Goal: Task Accomplishment & Management: Complete application form

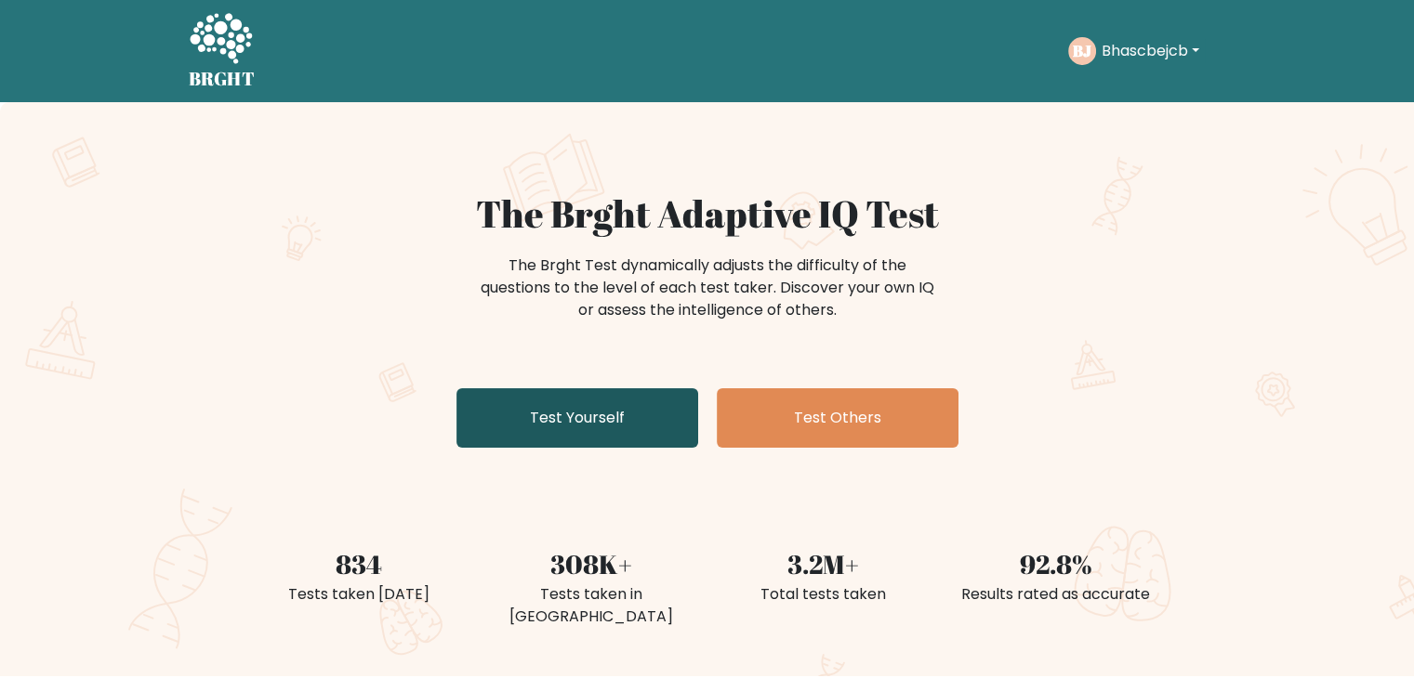
click at [587, 425] on link "Test Yourself" at bounding box center [577, 417] width 242 height 59
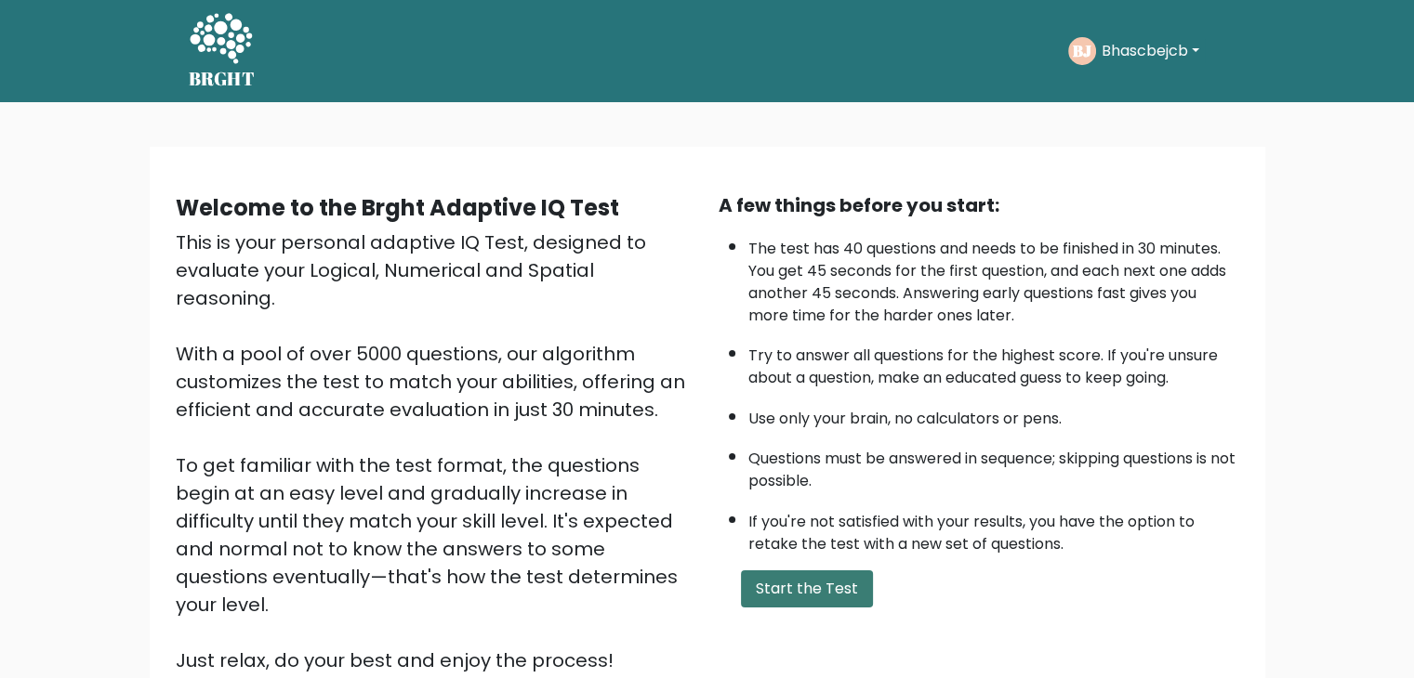
click at [823, 585] on button "Start the Test" at bounding box center [807, 589] width 132 height 37
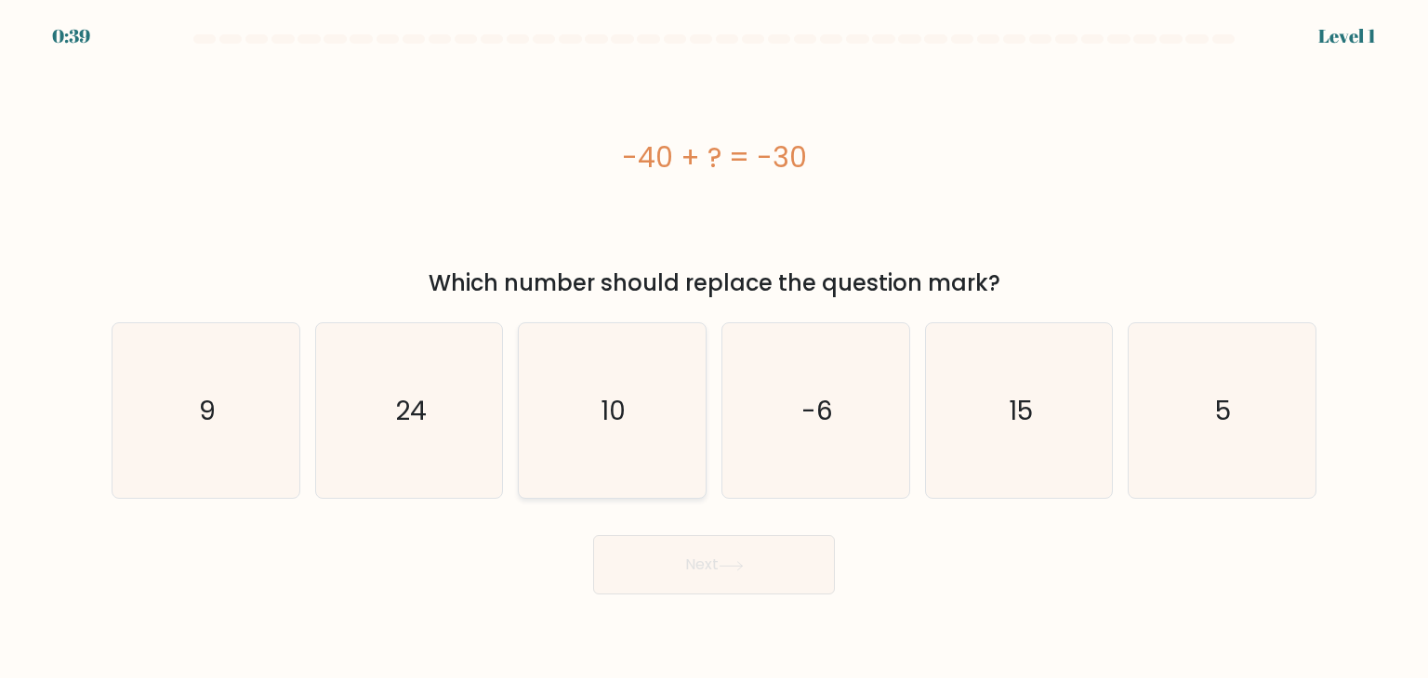
click at [579, 440] on icon "10" at bounding box center [611, 410] width 175 height 175
click at [714, 349] on input "c. 10" at bounding box center [714, 343] width 1 height 9
radio input "true"
click at [715, 572] on button "Next" at bounding box center [714, 564] width 242 height 59
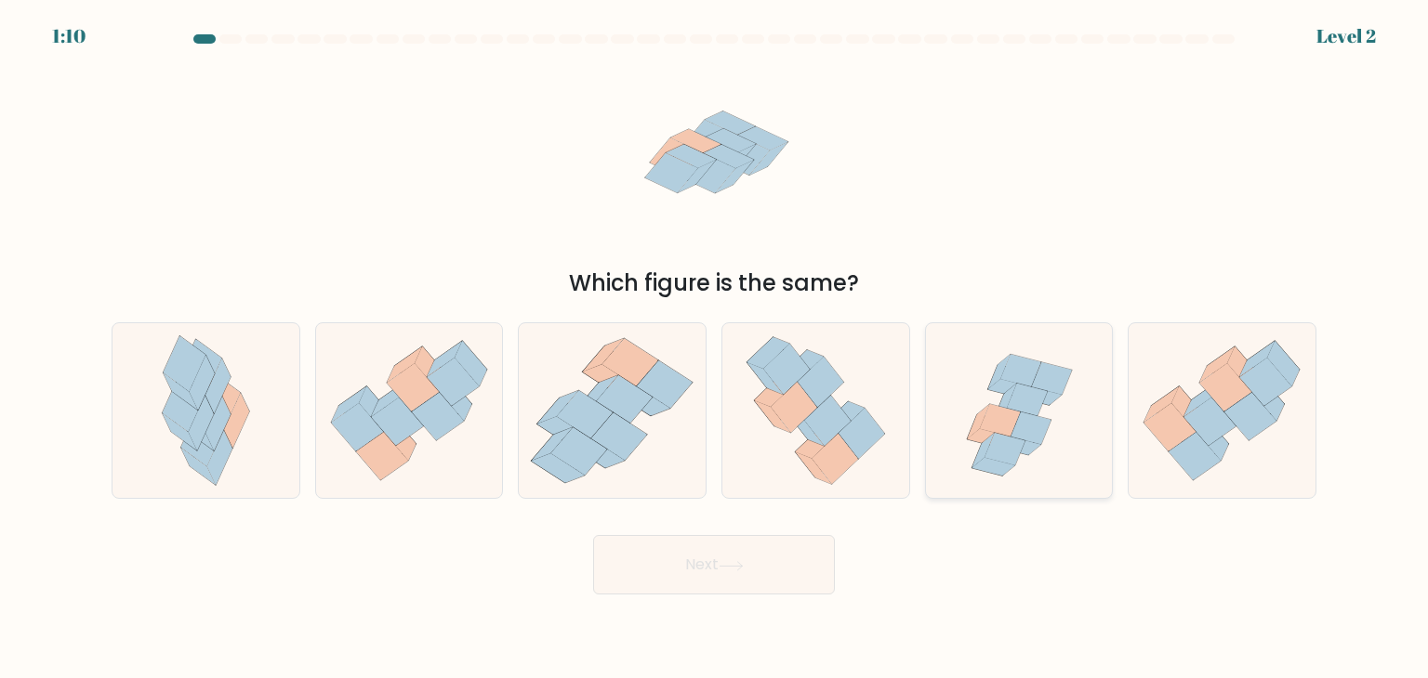
click at [967, 465] on icon at bounding box center [1019, 410] width 182 height 175
click at [715, 349] on input "e." at bounding box center [714, 343] width 1 height 9
radio input "true"
click at [750, 573] on button "Next" at bounding box center [714, 564] width 242 height 59
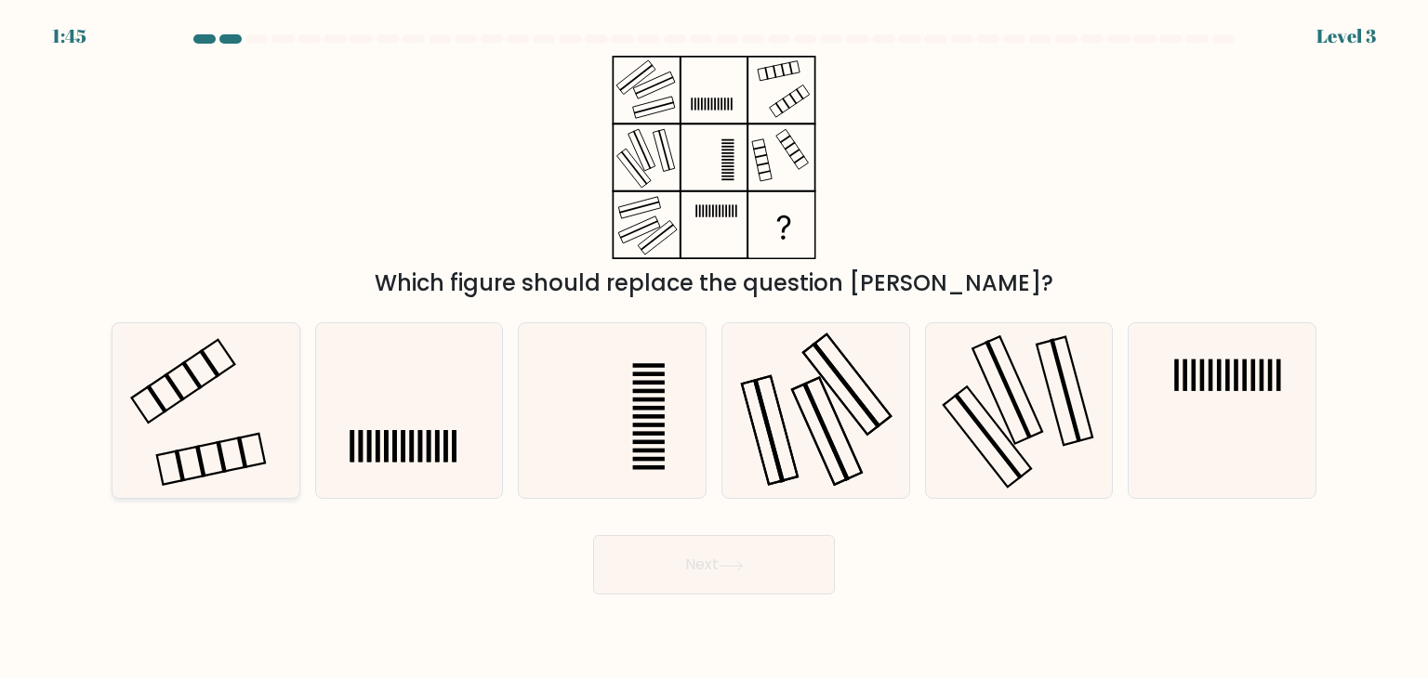
click at [277, 384] on icon at bounding box center [205, 410] width 175 height 175
click at [714, 349] on input "a." at bounding box center [714, 343] width 1 height 9
radio input "true"
click at [727, 591] on button "Next" at bounding box center [714, 564] width 242 height 59
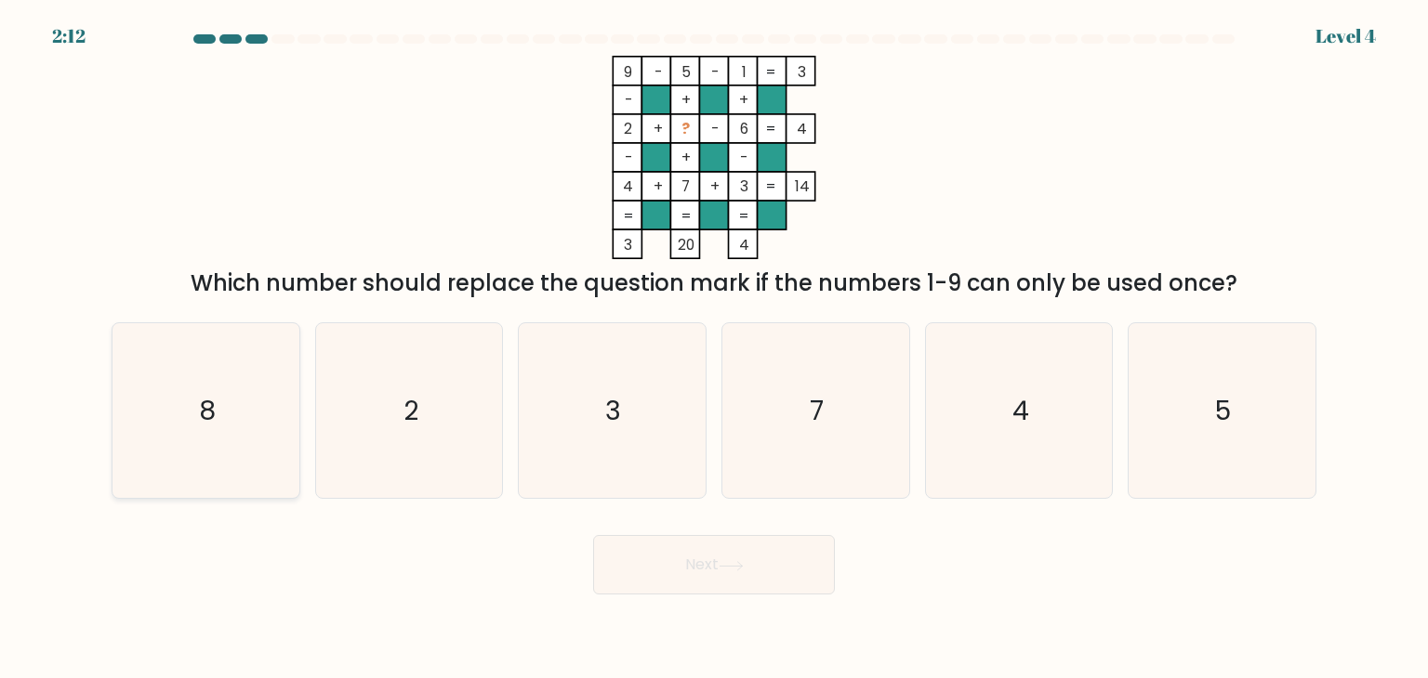
click at [245, 439] on icon "8" at bounding box center [205, 410] width 175 height 175
click at [714, 349] on input "a. 8" at bounding box center [714, 343] width 1 height 9
radio input "true"
click at [650, 562] on button "Next" at bounding box center [714, 564] width 242 height 59
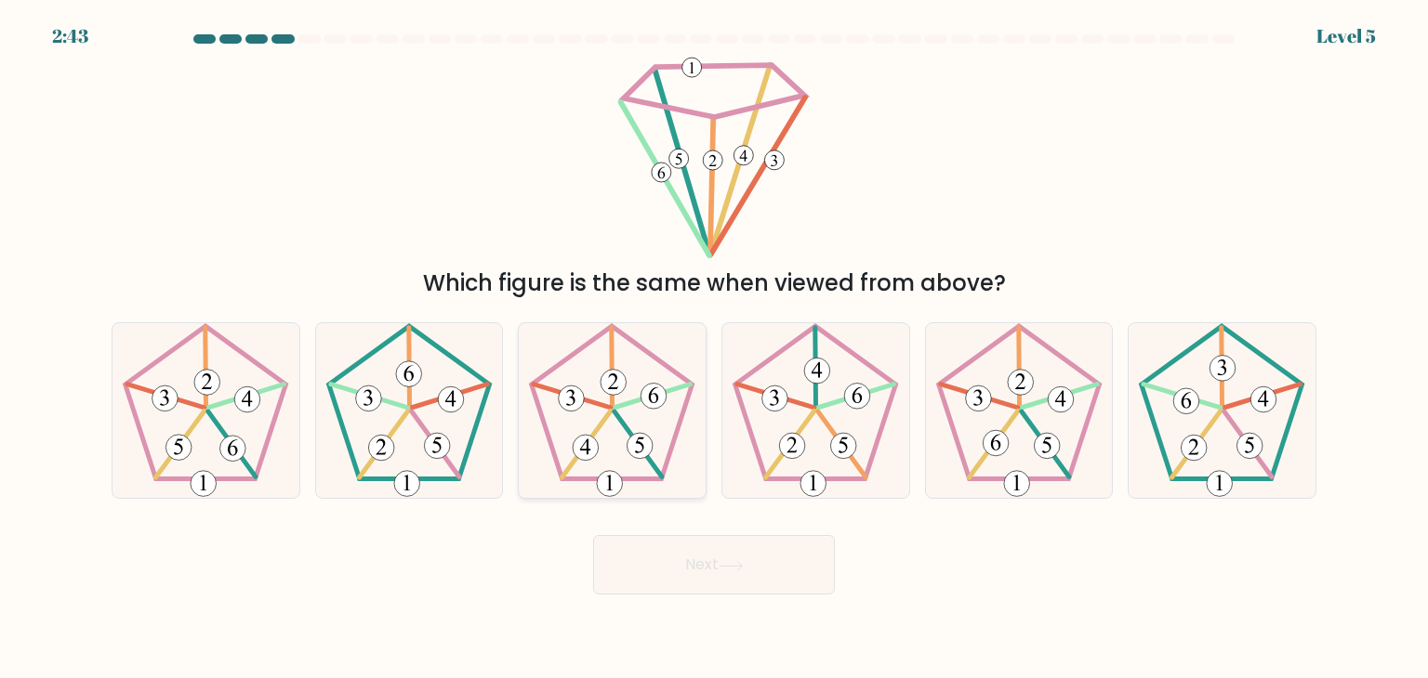
click at [591, 429] on icon at bounding box center [611, 410] width 175 height 175
click at [714, 349] on input "c." at bounding box center [714, 343] width 1 height 9
radio input "true"
click at [684, 577] on button "Next" at bounding box center [714, 564] width 242 height 59
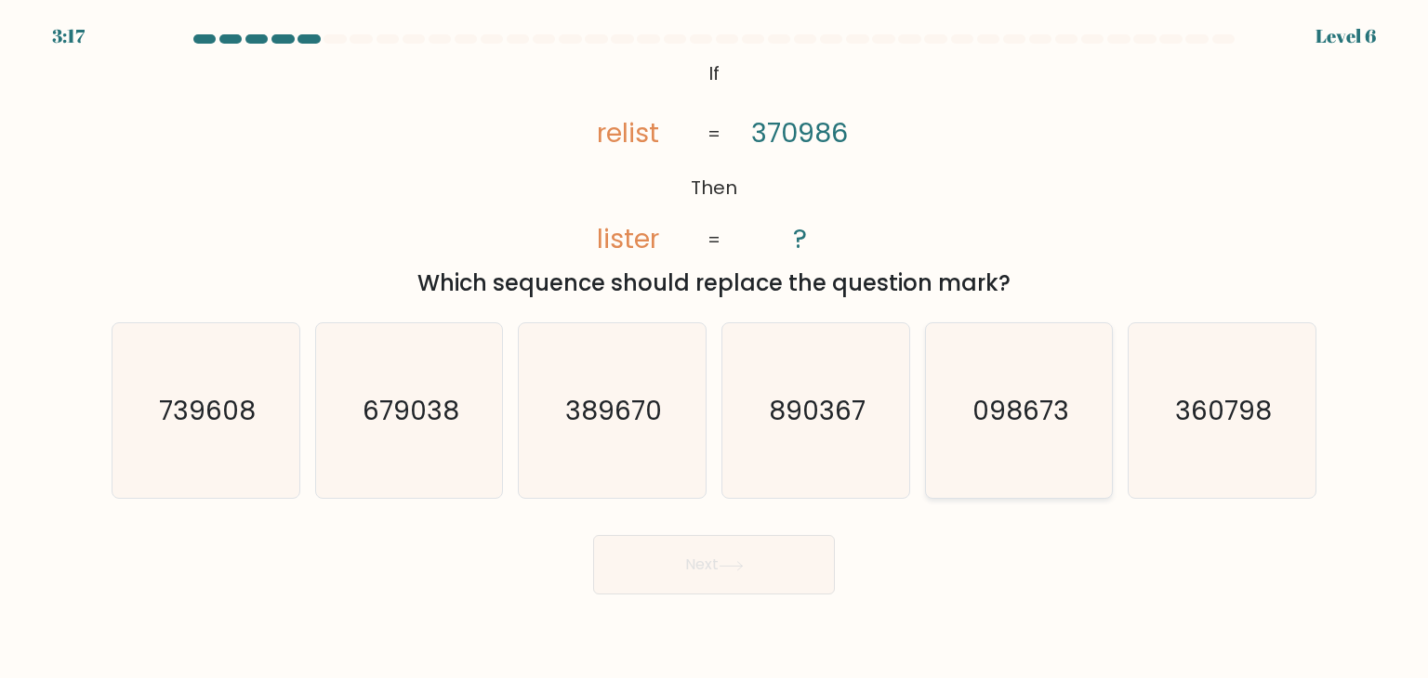
click at [1007, 415] on text "098673" at bounding box center [1020, 410] width 97 height 37
click at [715, 349] on input "e. 098673" at bounding box center [714, 343] width 1 height 9
radio input "true"
click at [688, 567] on button "Next" at bounding box center [714, 564] width 242 height 59
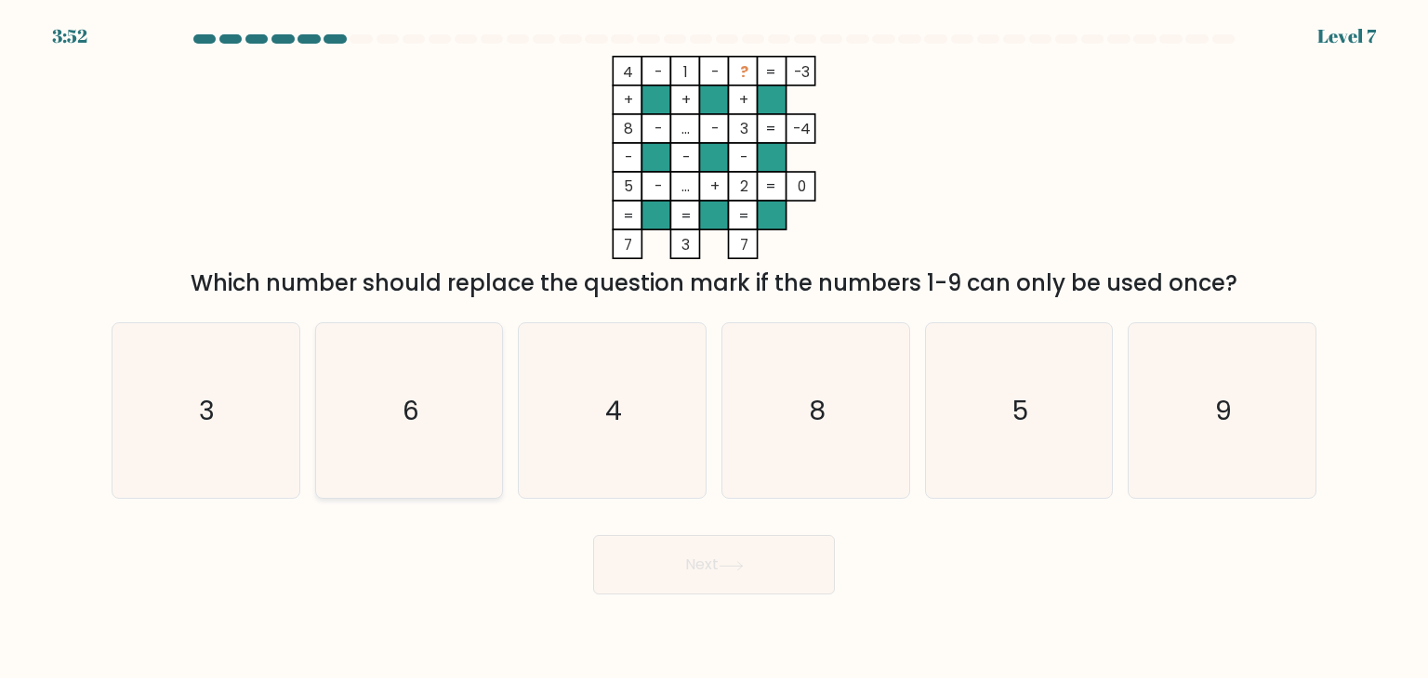
click at [415, 447] on icon "6" at bounding box center [409, 410] width 175 height 175
click at [714, 349] on input "b. 6" at bounding box center [714, 343] width 1 height 9
radio input "true"
click at [662, 573] on button "Next" at bounding box center [714, 564] width 242 height 59
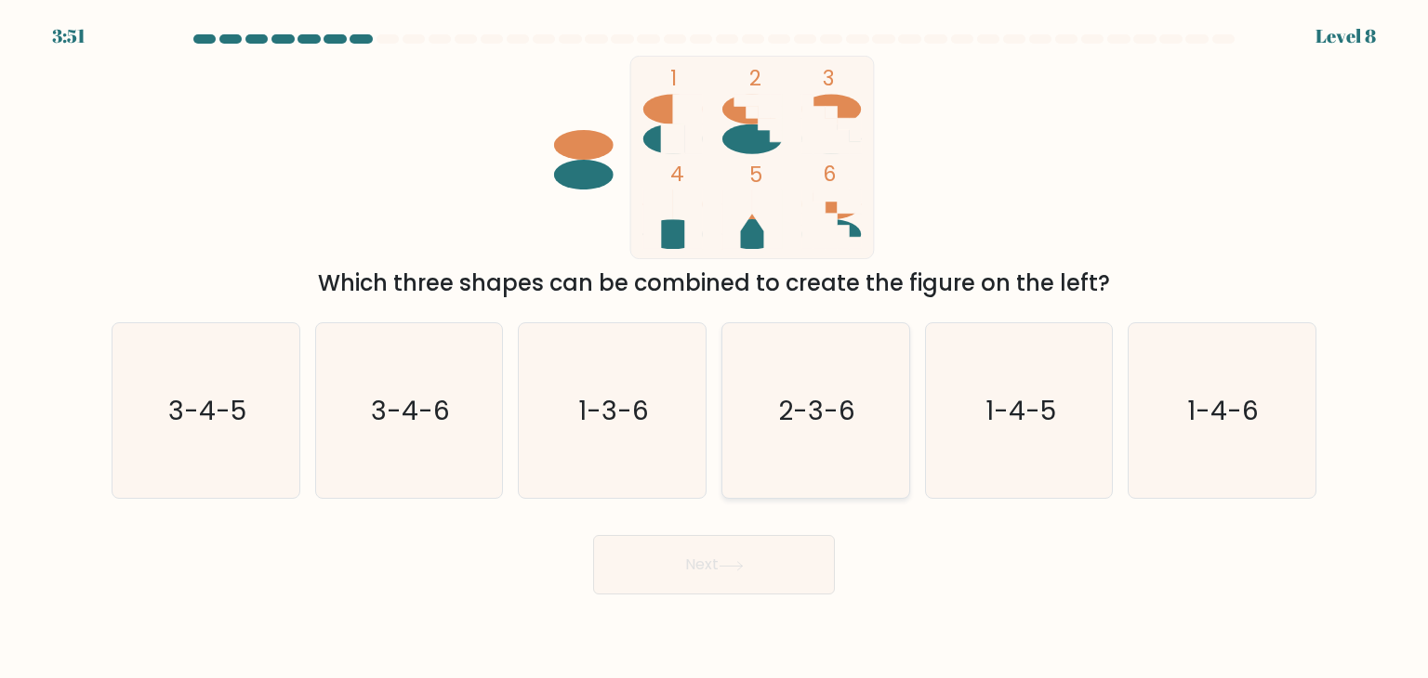
click at [863, 404] on icon "2-3-6" at bounding box center [815, 410] width 175 height 175
click at [715, 349] on input "d. 2-3-6" at bounding box center [714, 343] width 1 height 9
radio input "true"
click at [731, 566] on icon at bounding box center [730, 566] width 25 height 10
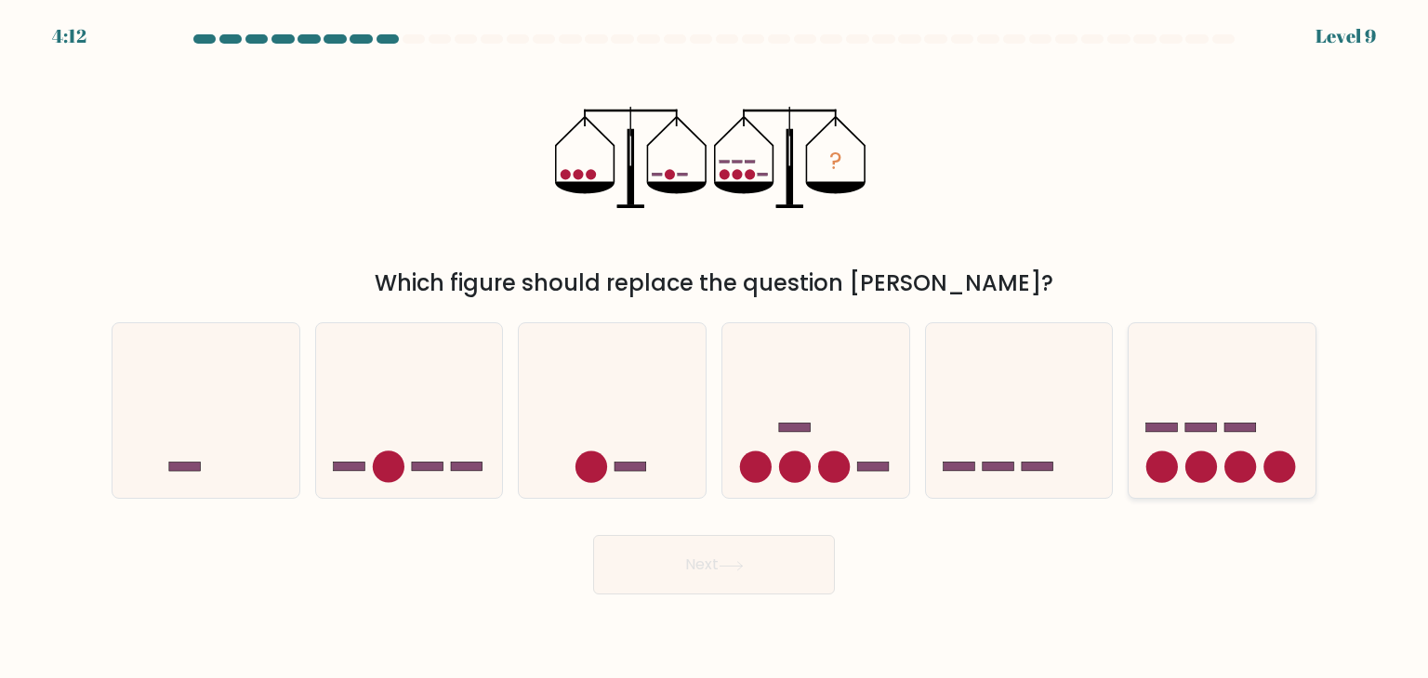
click at [1175, 469] on circle at bounding box center [1162, 468] width 32 height 32
click at [715, 349] on input "f." at bounding box center [714, 343] width 1 height 9
radio input "true"
click at [780, 566] on button "Next" at bounding box center [714, 564] width 242 height 59
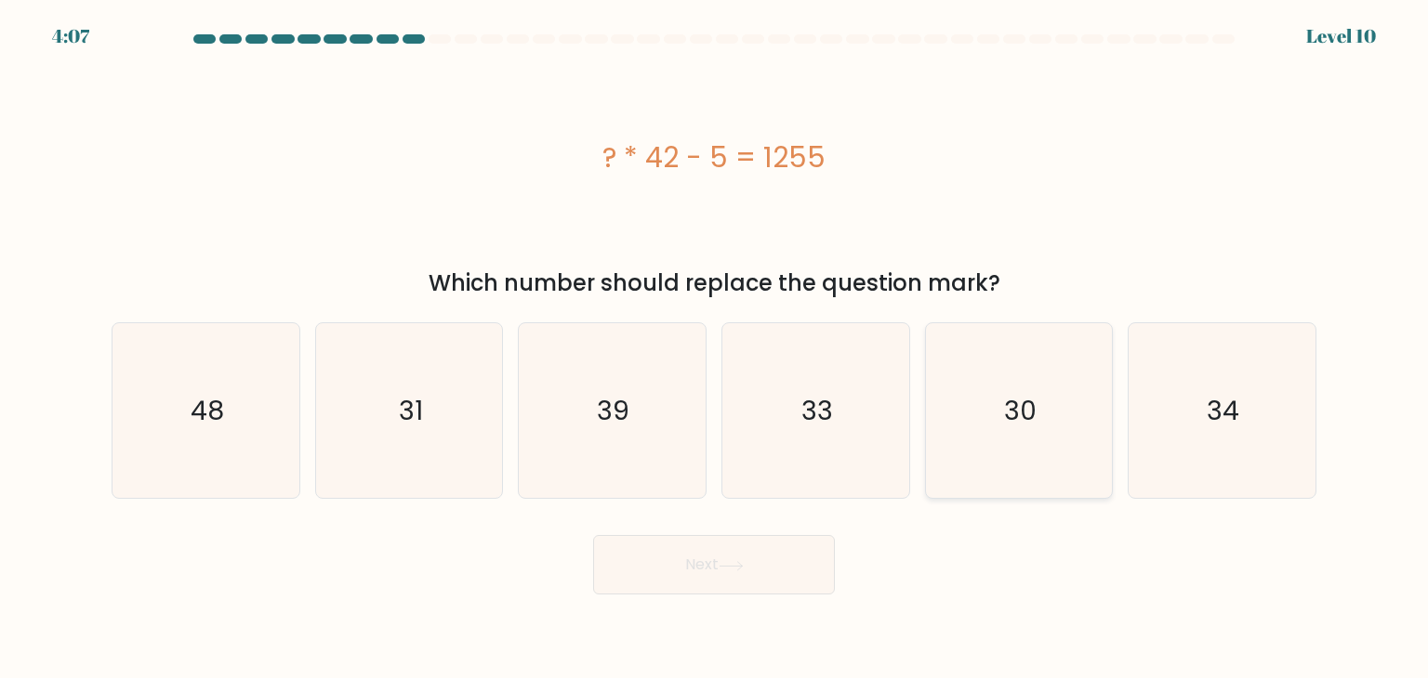
click at [1002, 416] on icon "30" at bounding box center [1018, 410] width 175 height 175
click at [715, 349] on input "e. 30" at bounding box center [714, 343] width 1 height 9
radio input "true"
click at [661, 567] on button "Next" at bounding box center [714, 564] width 242 height 59
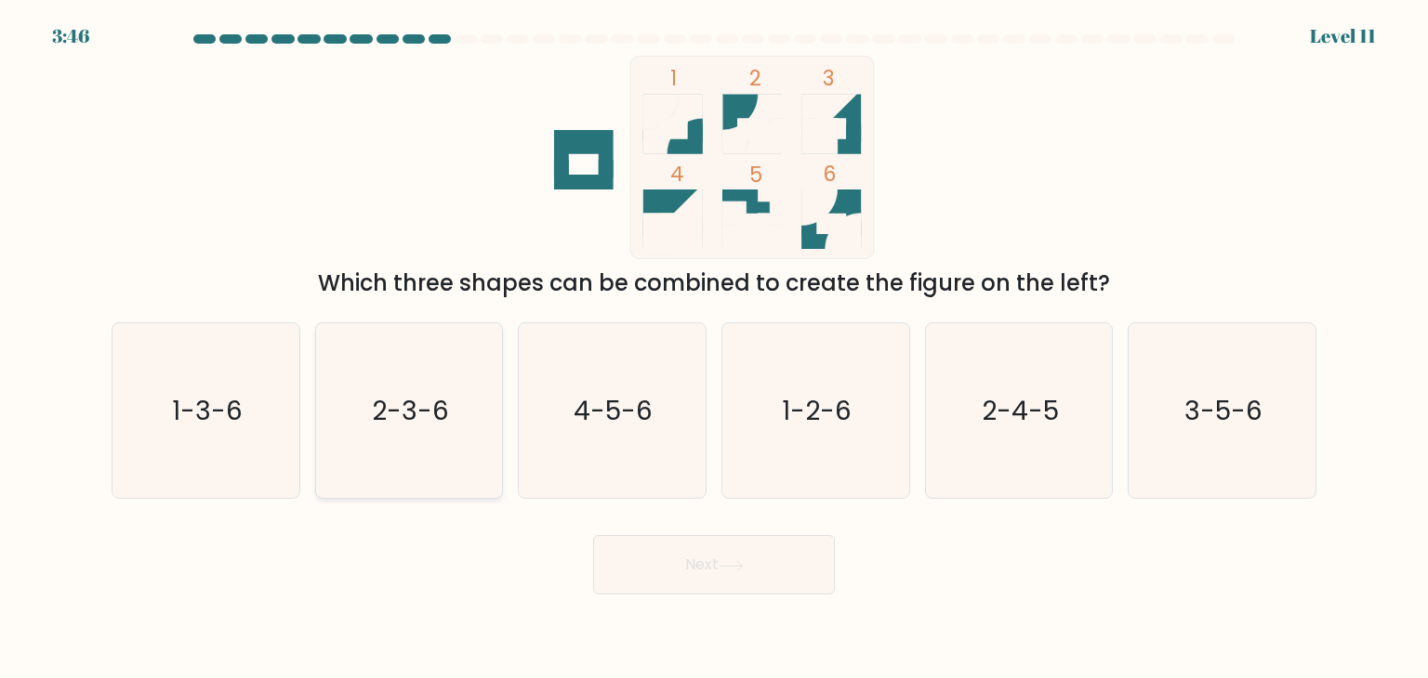
click at [383, 446] on icon "2-3-6" at bounding box center [409, 410] width 175 height 175
click at [714, 349] on input "b. 2-3-6" at bounding box center [714, 343] width 1 height 9
radio input "true"
click at [796, 364] on icon "1-2-6" at bounding box center [815, 410] width 175 height 175
click at [715, 349] on input "d. 1-2-6" at bounding box center [714, 343] width 1 height 9
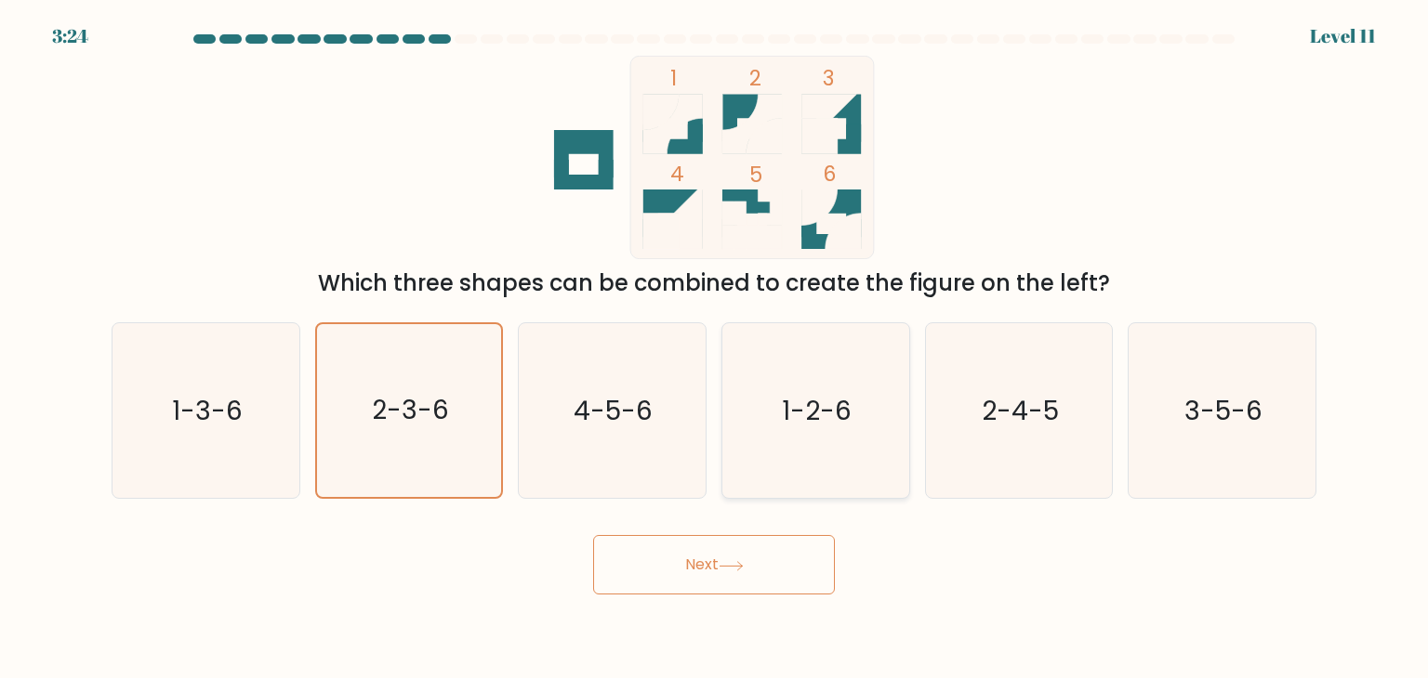
radio input "true"
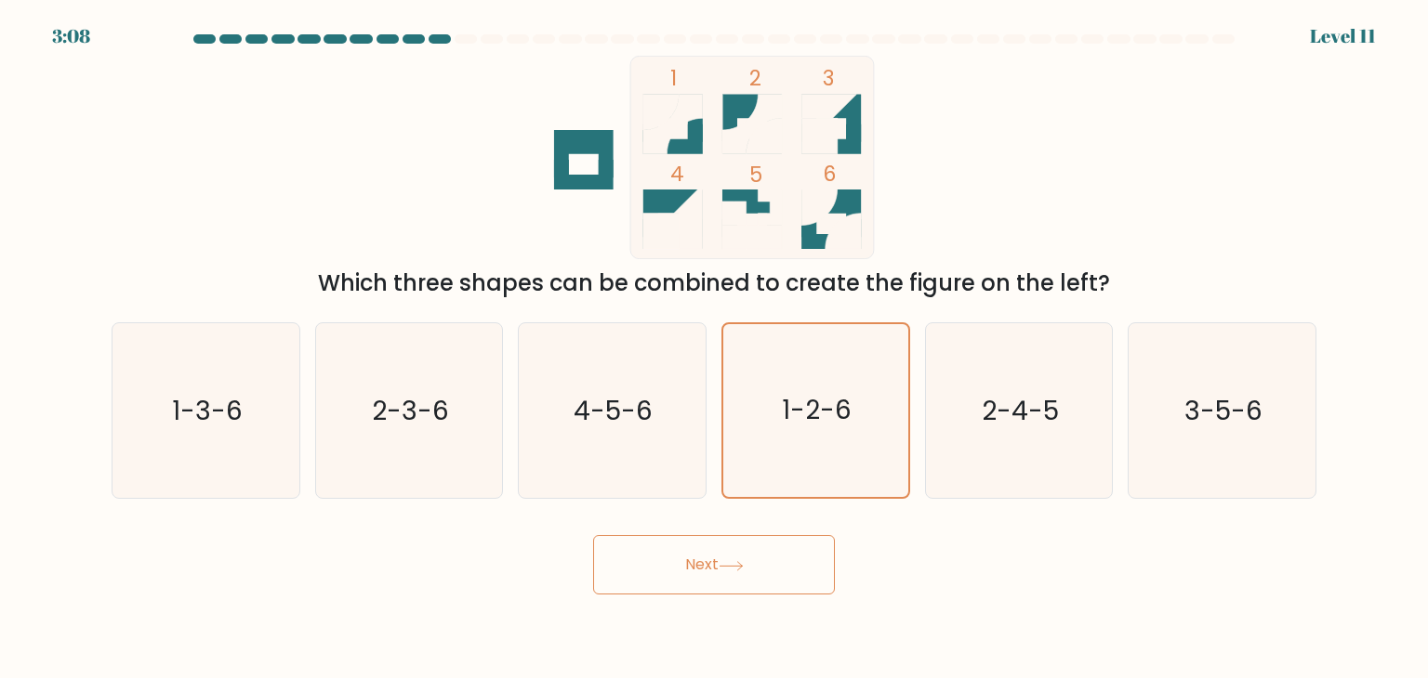
click at [727, 574] on button "Next" at bounding box center [714, 564] width 242 height 59
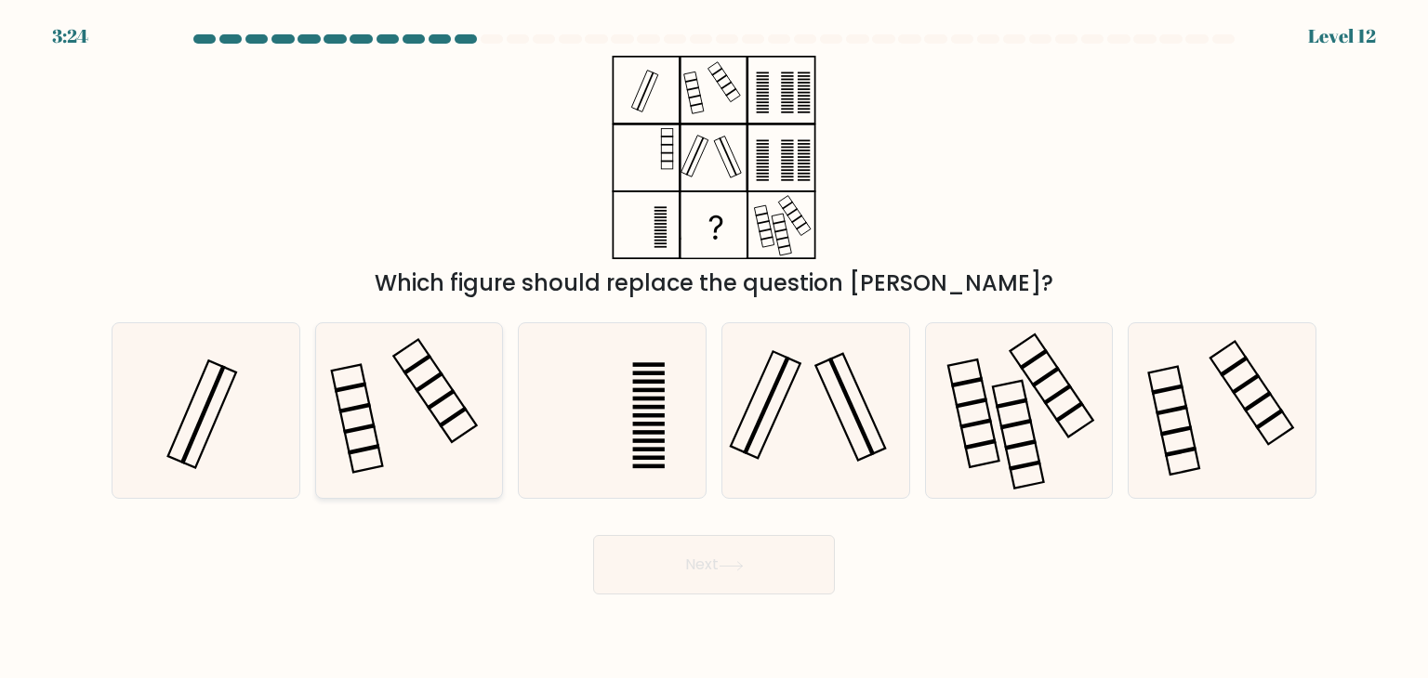
click at [432, 424] on icon at bounding box center [409, 410] width 175 height 175
click at [714, 349] on input "b." at bounding box center [714, 343] width 1 height 9
radio input "true"
click at [727, 566] on icon at bounding box center [730, 566] width 25 height 10
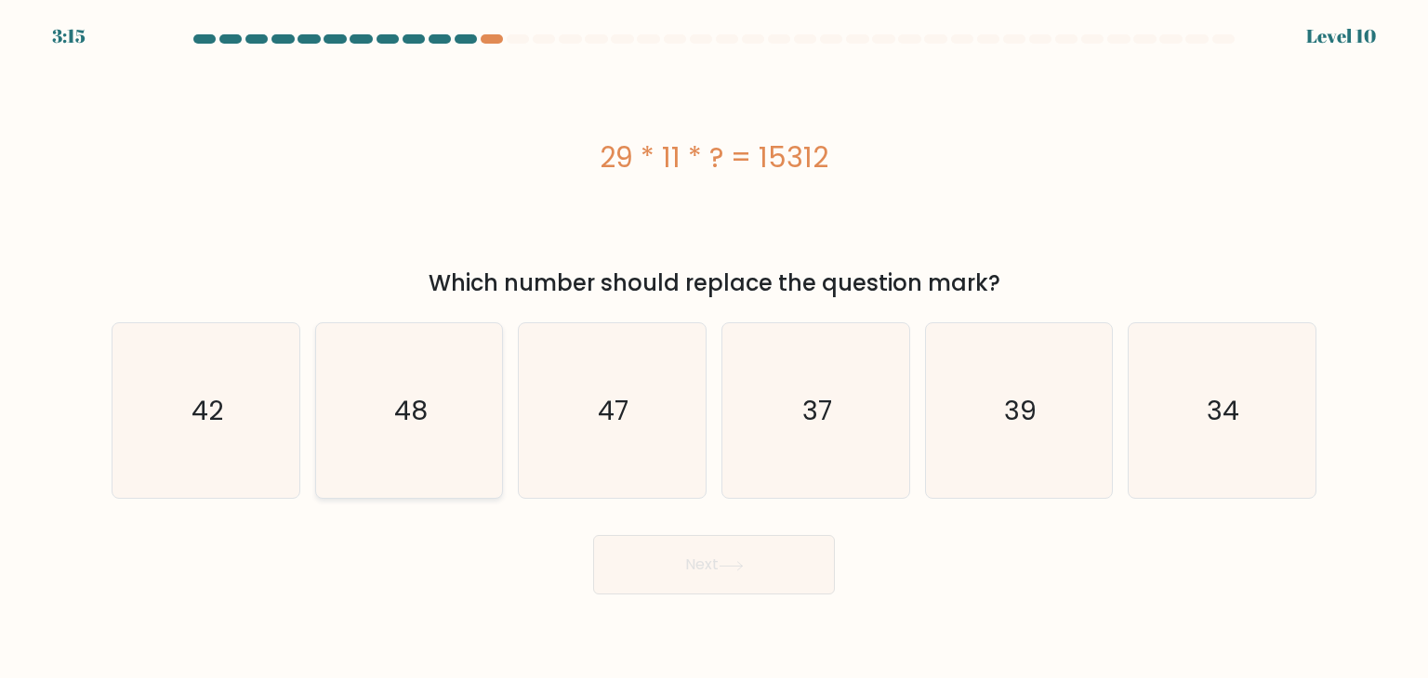
click at [434, 468] on icon "48" at bounding box center [409, 410] width 175 height 175
click at [714, 349] on input "b. 48" at bounding box center [714, 343] width 1 height 9
radio input "true"
click at [744, 565] on icon at bounding box center [730, 566] width 25 height 10
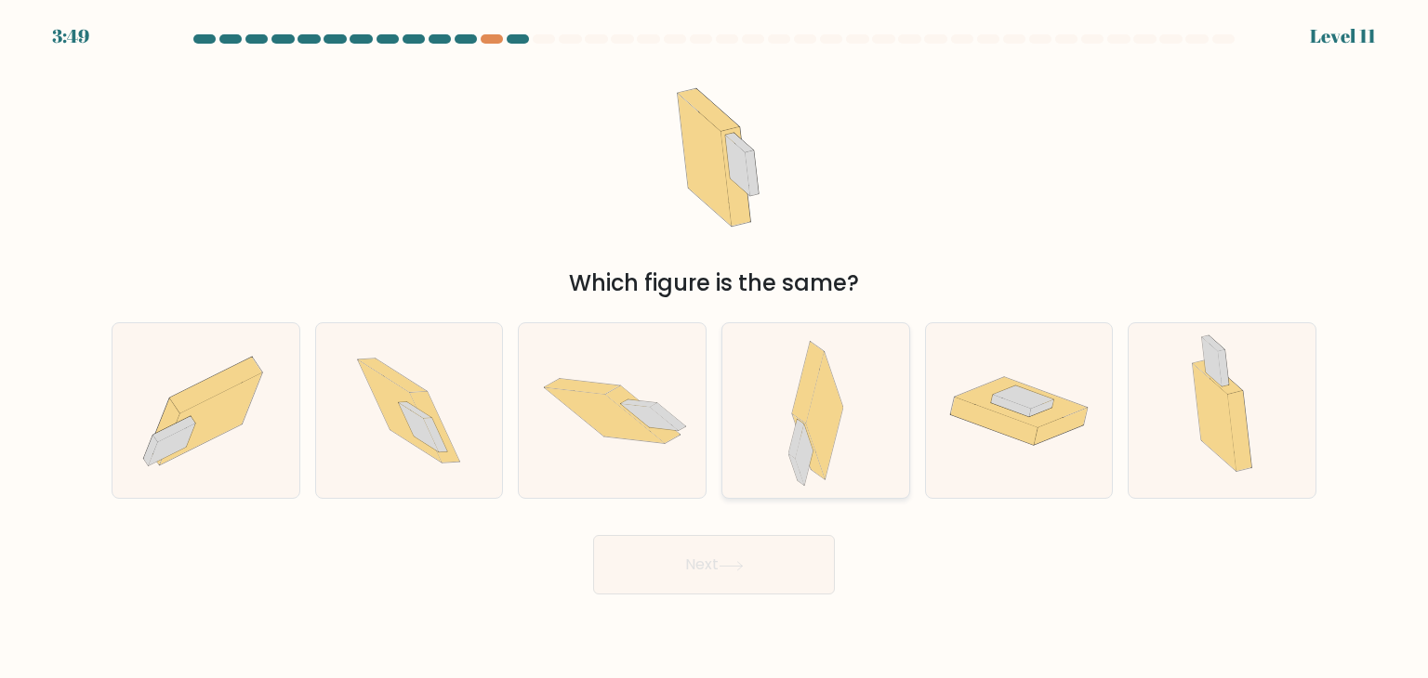
click at [774, 368] on div at bounding box center [815, 410] width 189 height 177
click at [715, 349] on input "d." at bounding box center [714, 343] width 1 height 9
radio input "true"
click at [717, 578] on button "Next" at bounding box center [714, 564] width 242 height 59
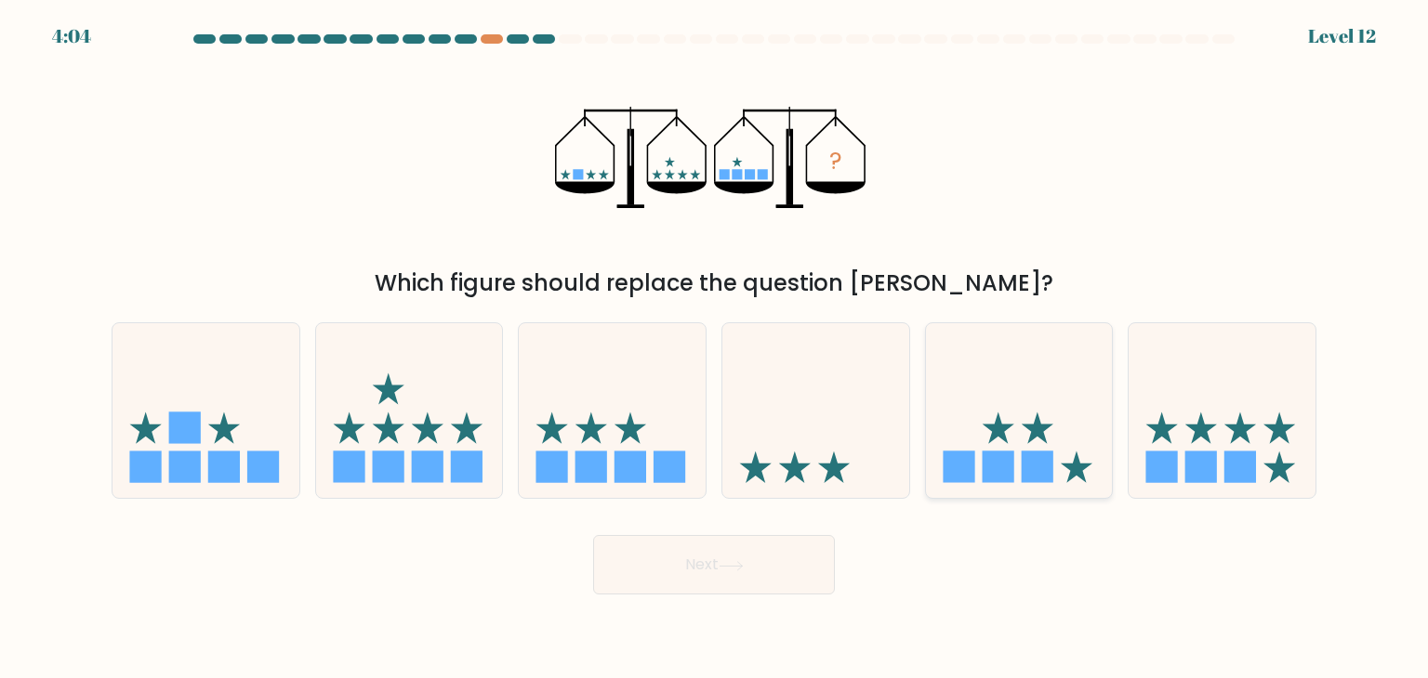
click at [1018, 443] on icon at bounding box center [1019, 411] width 187 height 154
click at [715, 349] on input "e." at bounding box center [714, 343] width 1 height 9
radio input "true"
click at [750, 568] on button "Next" at bounding box center [714, 564] width 242 height 59
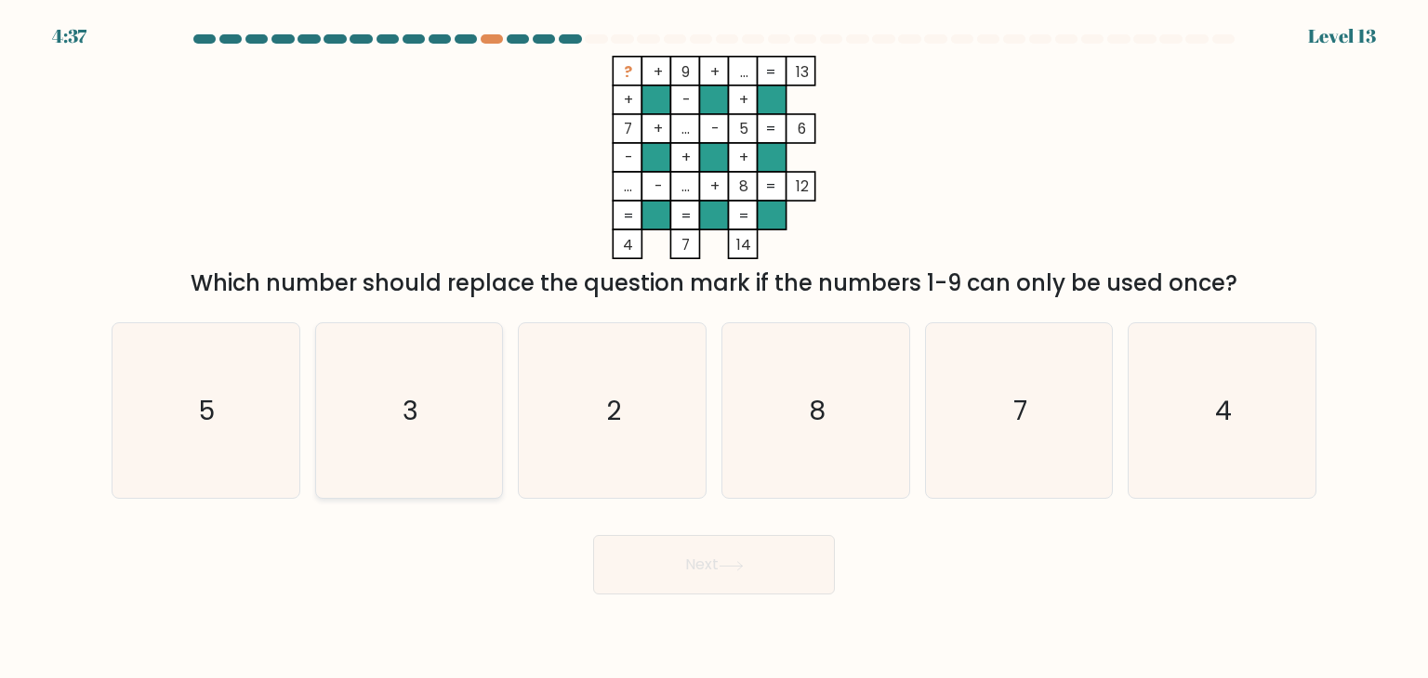
click at [428, 396] on icon "3" at bounding box center [409, 410] width 175 height 175
click at [714, 349] on input "b. 3" at bounding box center [714, 343] width 1 height 9
radio input "true"
click at [665, 551] on button "Next" at bounding box center [714, 564] width 242 height 59
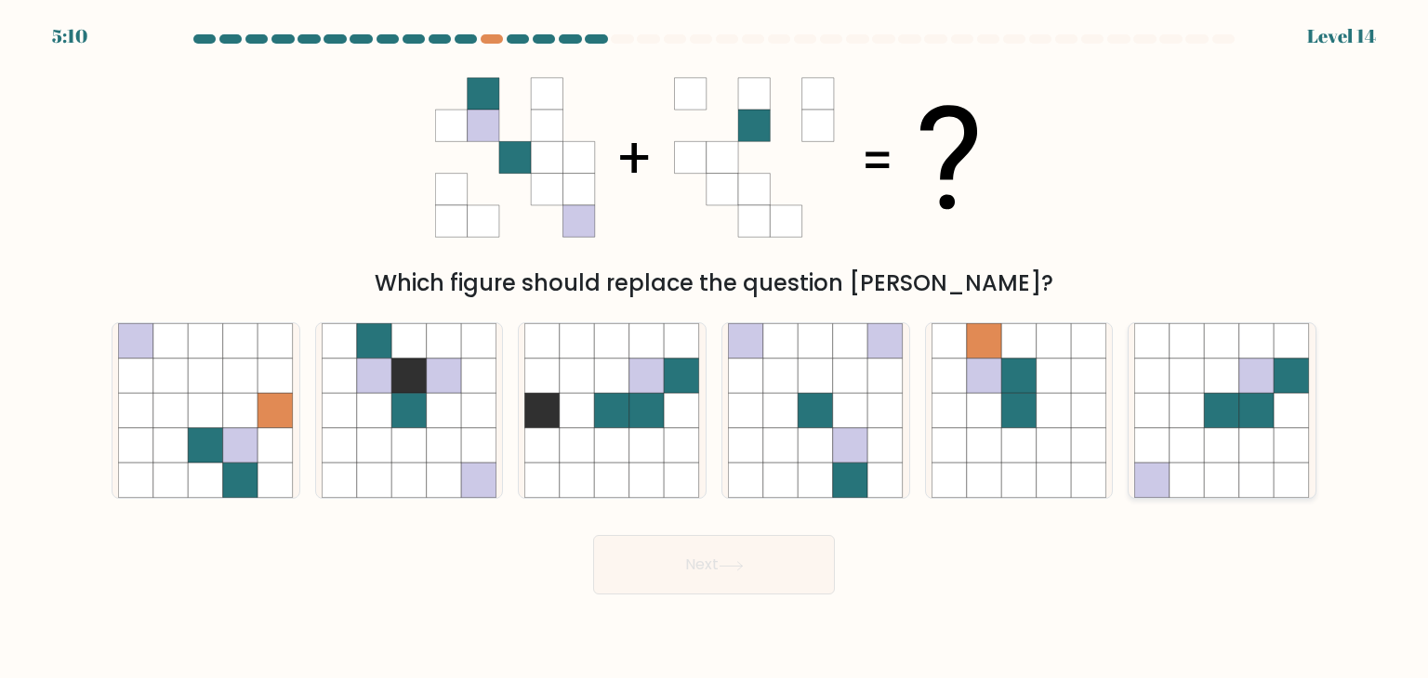
click at [1258, 415] on icon at bounding box center [1256, 410] width 35 height 35
click at [715, 349] on input "f." at bounding box center [714, 343] width 1 height 9
radio input "true"
click at [711, 577] on button "Next" at bounding box center [714, 564] width 242 height 59
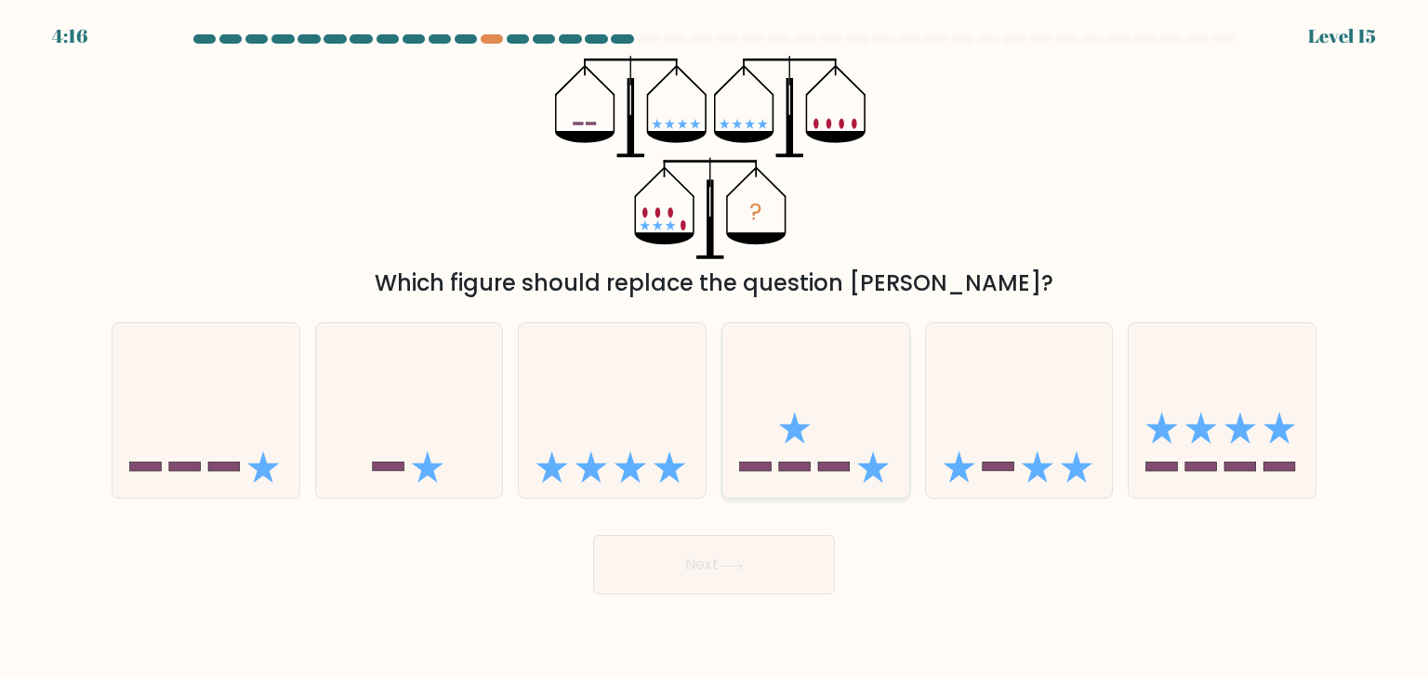
click at [833, 445] on icon at bounding box center [815, 411] width 187 height 154
click at [715, 349] on input "d." at bounding box center [714, 343] width 1 height 9
radio input "true"
click at [1123, 453] on div "f." at bounding box center [1222, 410] width 204 height 177
click at [1021, 431] on icon at bounding box center [1019, 411] width 187 height 154
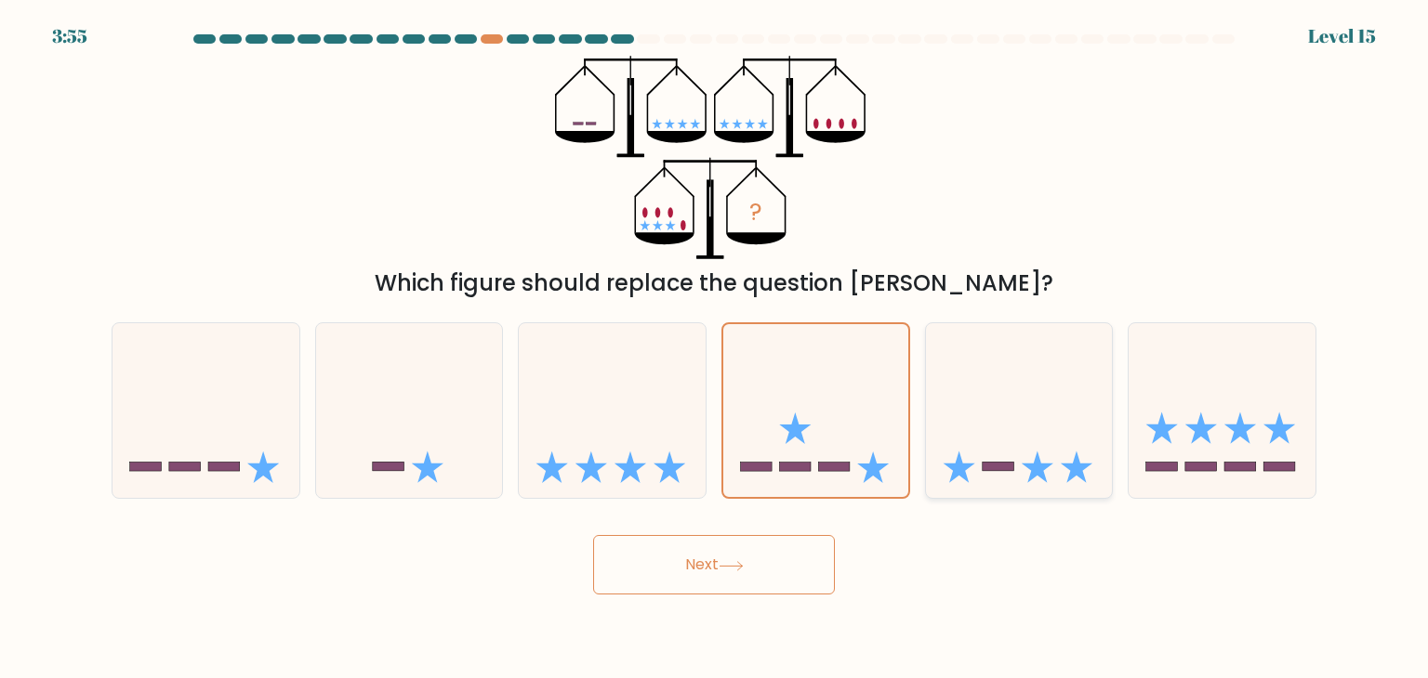
click at [715, 349] on input "e." at bounding box center [714, 343] width 1 height 9
radio input "true"
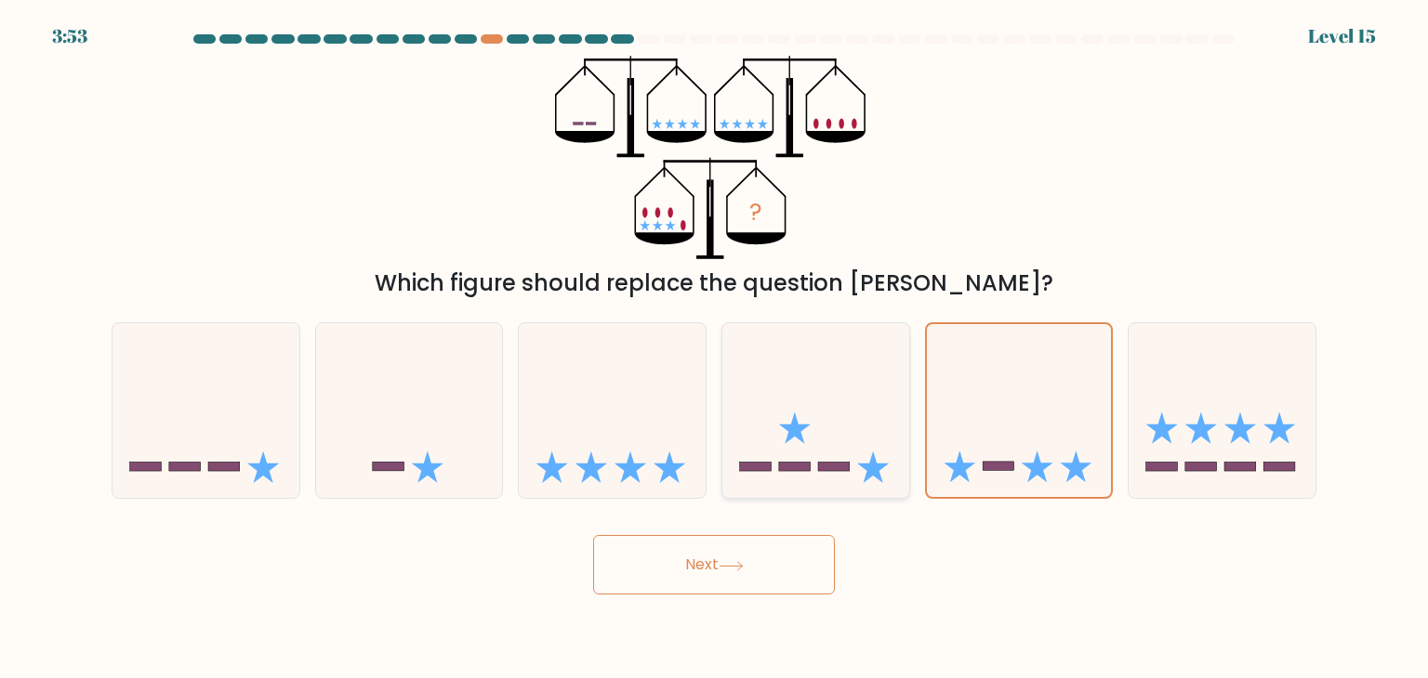
click at [880, 445] on icon at bounding box center [815, 411] width 187 height 154
click at [715, 349] on input "d." at bounding box center [714, 343] width 1 height 9
radio input "true"
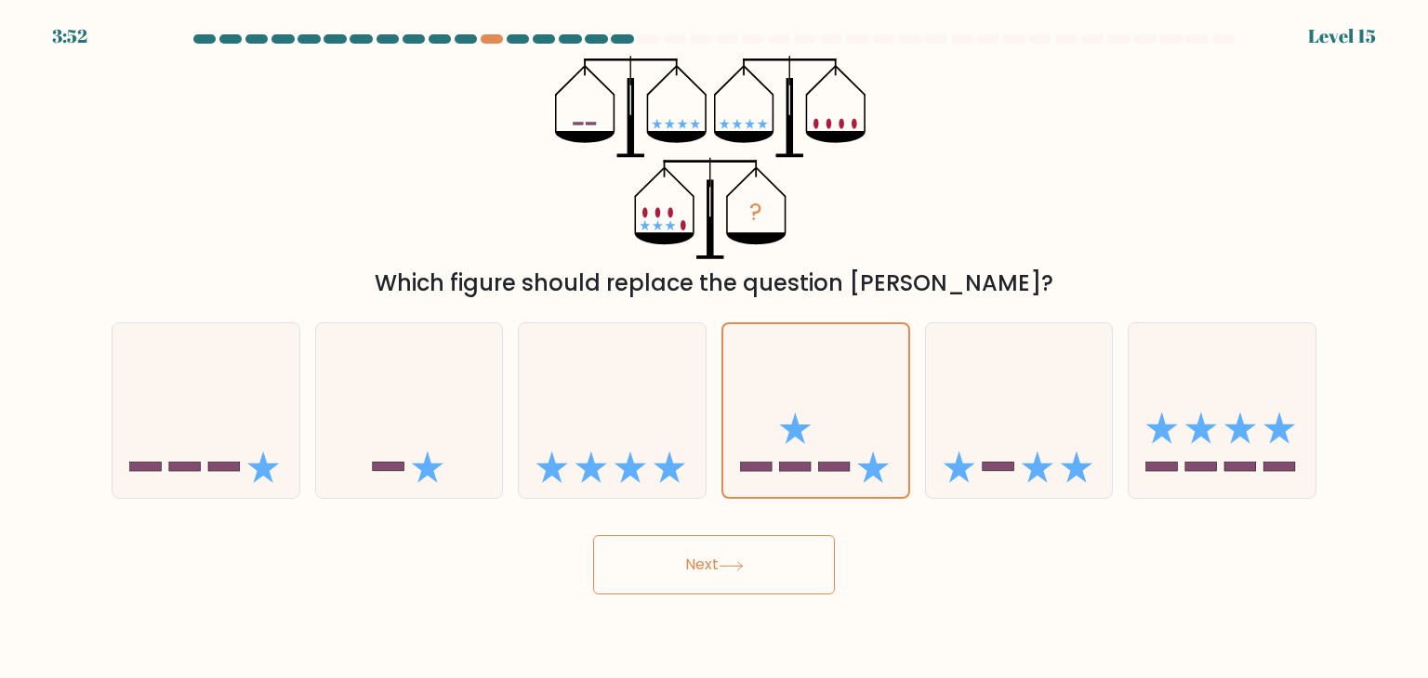
click at [730, 564] on icon at bounding box center [730, 566] width 25 height 10
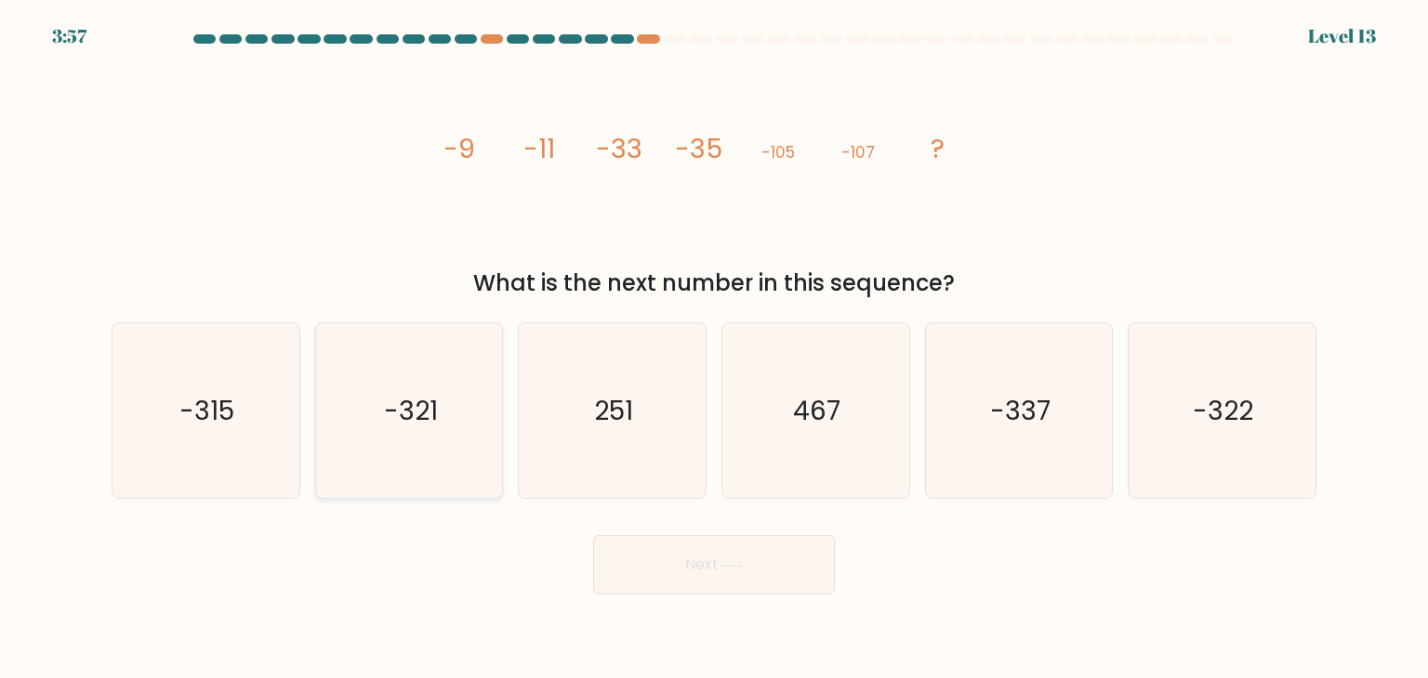
click at [329, 451] on icon "-321" at bounding box center [409, 410] width 175 height 175
click at [714, 349] on input "b. -321" at bounding box center [714, 343] width 1 height 9
radio input "true"
click at [740, 584] on button "Next" at bounding box center [714, 564] width 242 height 59
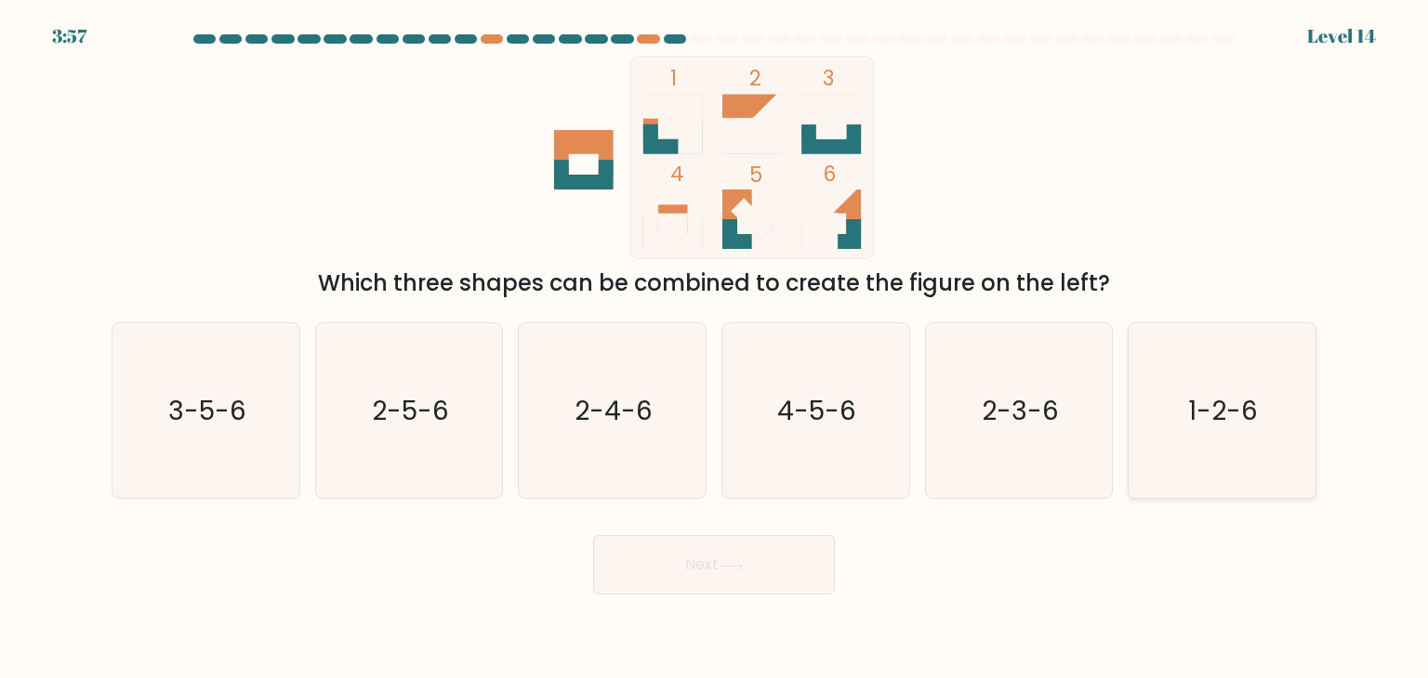
click at [1191, 458] on icon "1-2-6" at bounding box center [1221, 410] width 175 height 175
click at [715, 349] on input "f. 1-2-6" at bounding box center [714, 343] width 1 height 9
radio input "true"
click at [781, 570] on button "Next" at bounding box center [714, 564] width 242 height 59
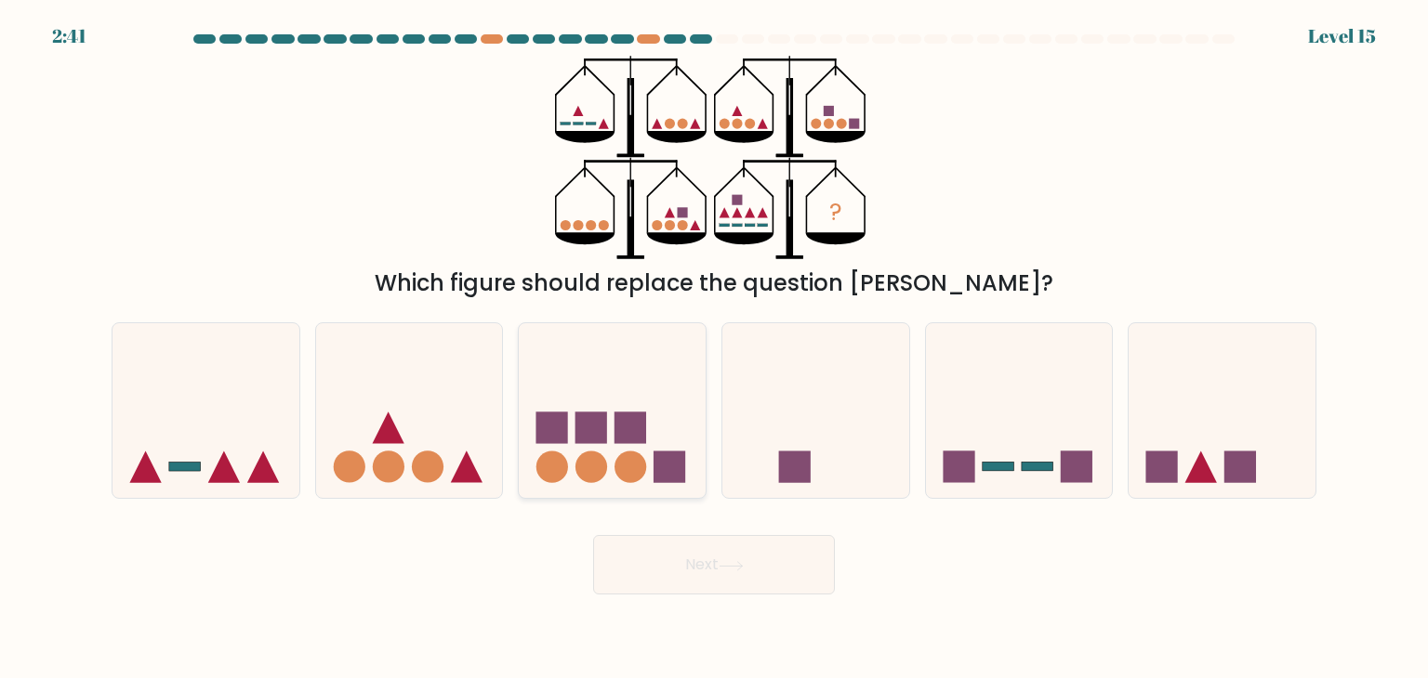
click at [683, 441] on icon at bounding box center [612, 411] width 187 height 154
click at [714, 349] on input "c." at bounding box center [714, 343] width 1 height 9
radio input "true"
click at [723, 573] on button "Next" at bounding box center [714, 564] width 242 height 59
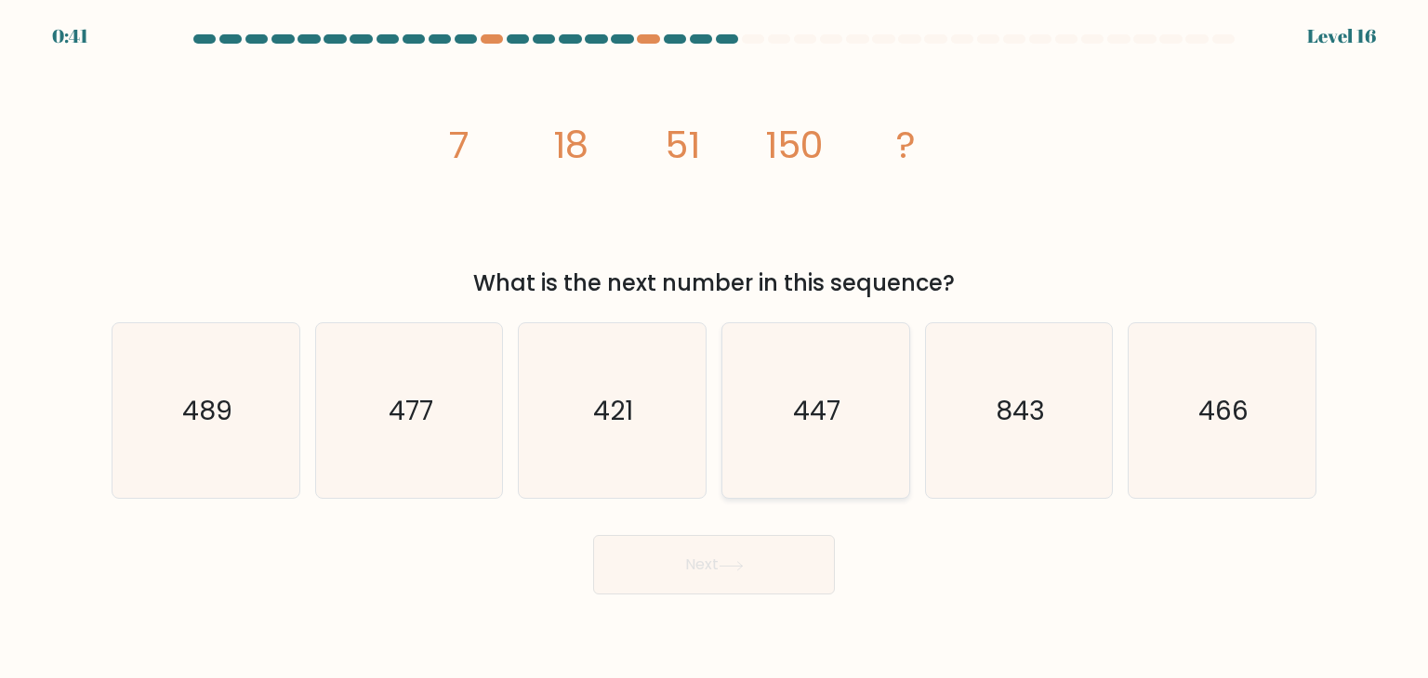
click at [848, 417] on icon "447" at bounding box center [815, 410] width 175 height 175
click at [715, 349] on input "d. 447" at bounding box center [714, 343] width 1 height 9
radio input "true"
click at [690, 564] on button "Next" at bounding box center [714, 564] width 242 height 59
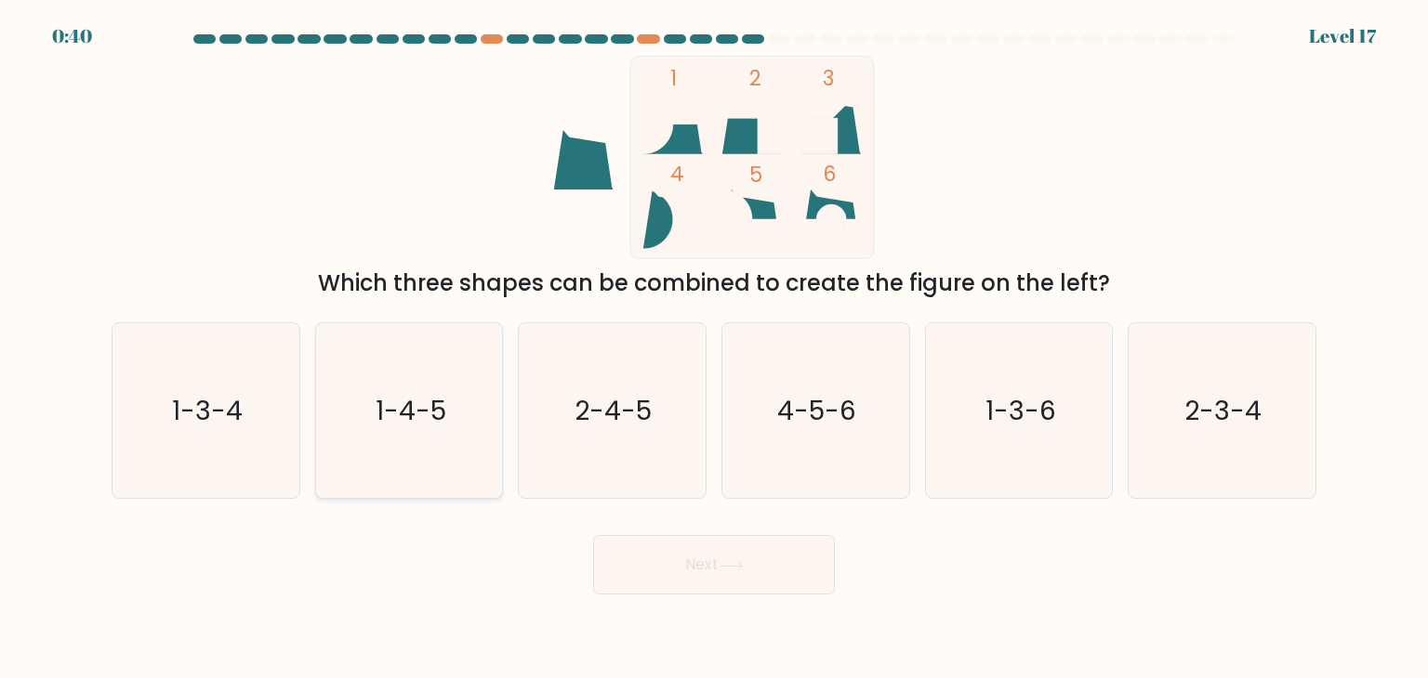
click at [428, 409] on text "1-4-5" at bounding box center [410, 410] width 71 height 37
click at [714, 349] on input "b. 1-4-5" at bounding box center [714, 343] width 1 height 9
radio input "true"
click at [699, 581] on button "Next" at bounding box center [714, 564] width 242 height 59
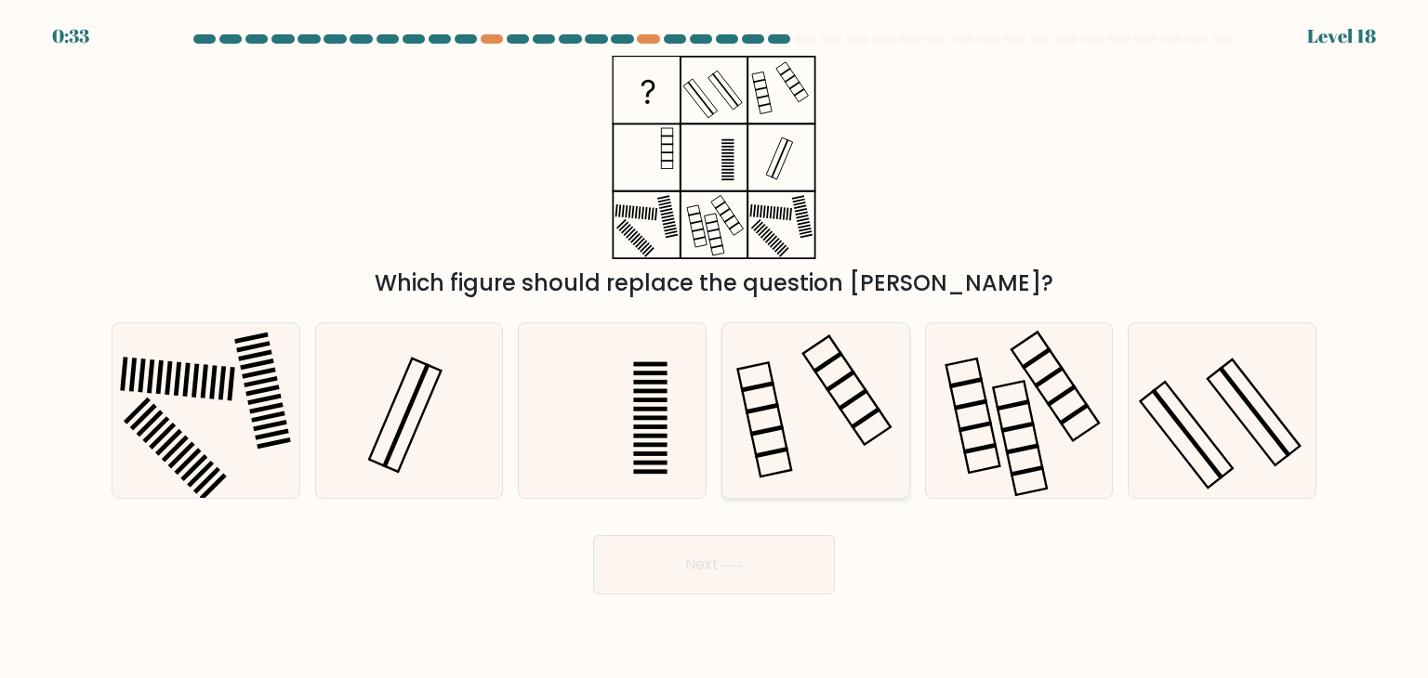
click at [819, 427] on icon at bounding box center [815, 410] width 175 height 175
click at [715, 349] on input "d." at bounding box center [714, 343] width 1 height 9
radio input "true"
click at [713, 560] on button "Next" at bounding box center [714, 564] width 242 height 59
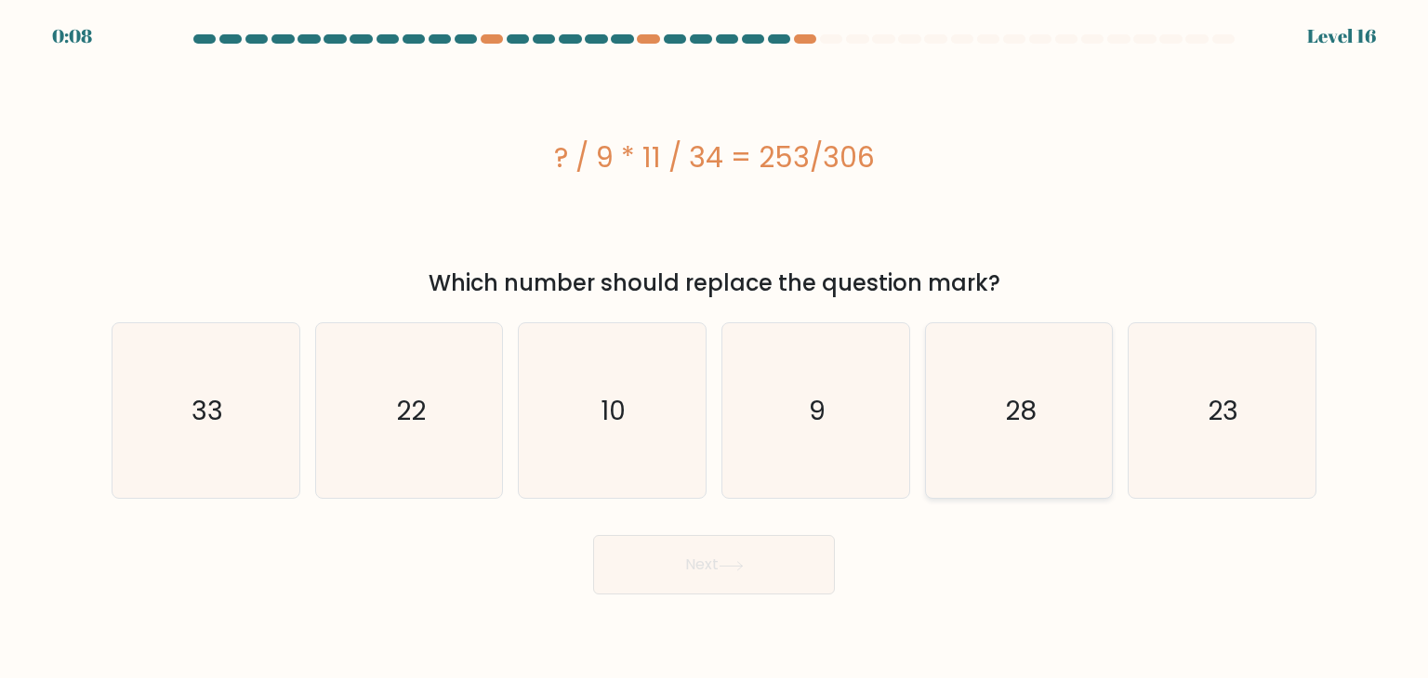
click at [1021, 433] on icon "28" at bounding box center [1018, 410] width 175 height 175
click at [715, 349] on input "e. 28" at bounding box center [714, 343] width 1 height 9
radio input "true"
click at [696, 564] on button "Next" at bounding box center [714, 564] width 242 height 59
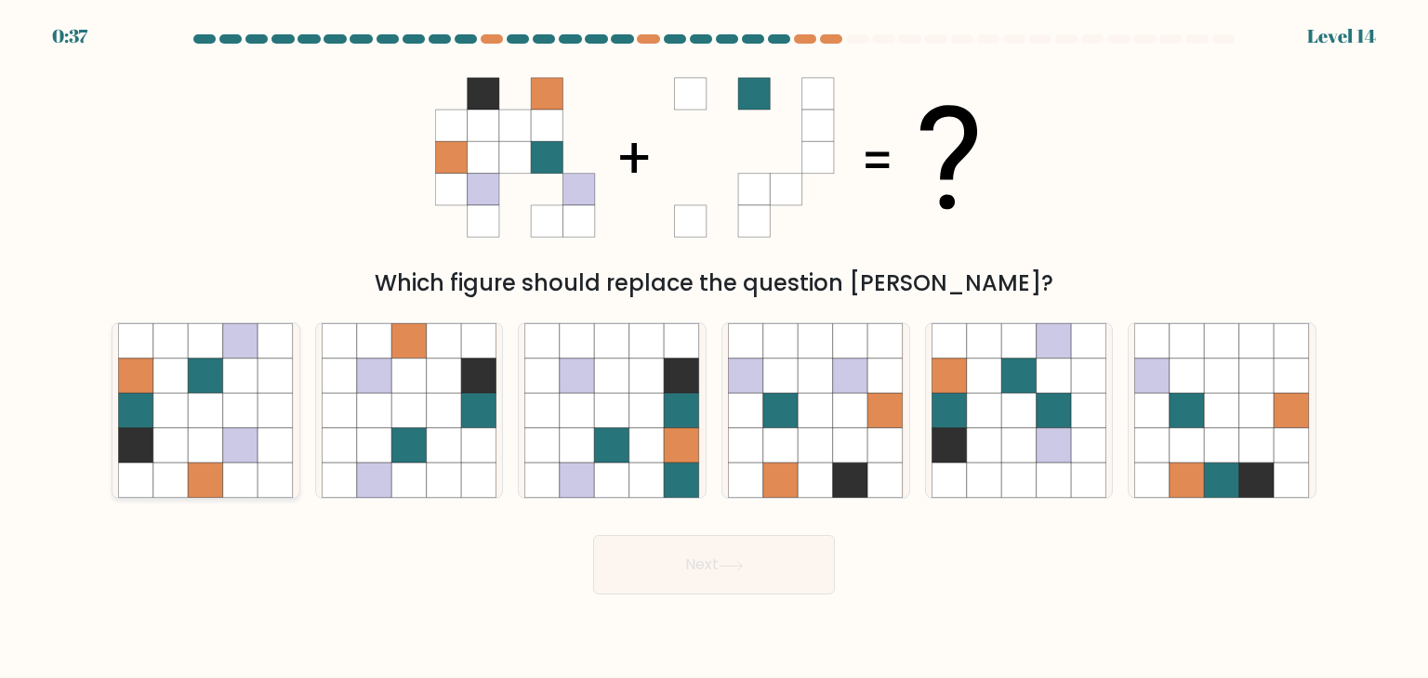
click at [245, 430] on icon at bounding box center [240, 445] width 35 height 35
click at [714, 349] on input "a." at bounding box center [714, 343] width 1 height 9
radio input "true"
click at [783, 553] on button "Next" at bounding box center [714, 564] width 242 height 59
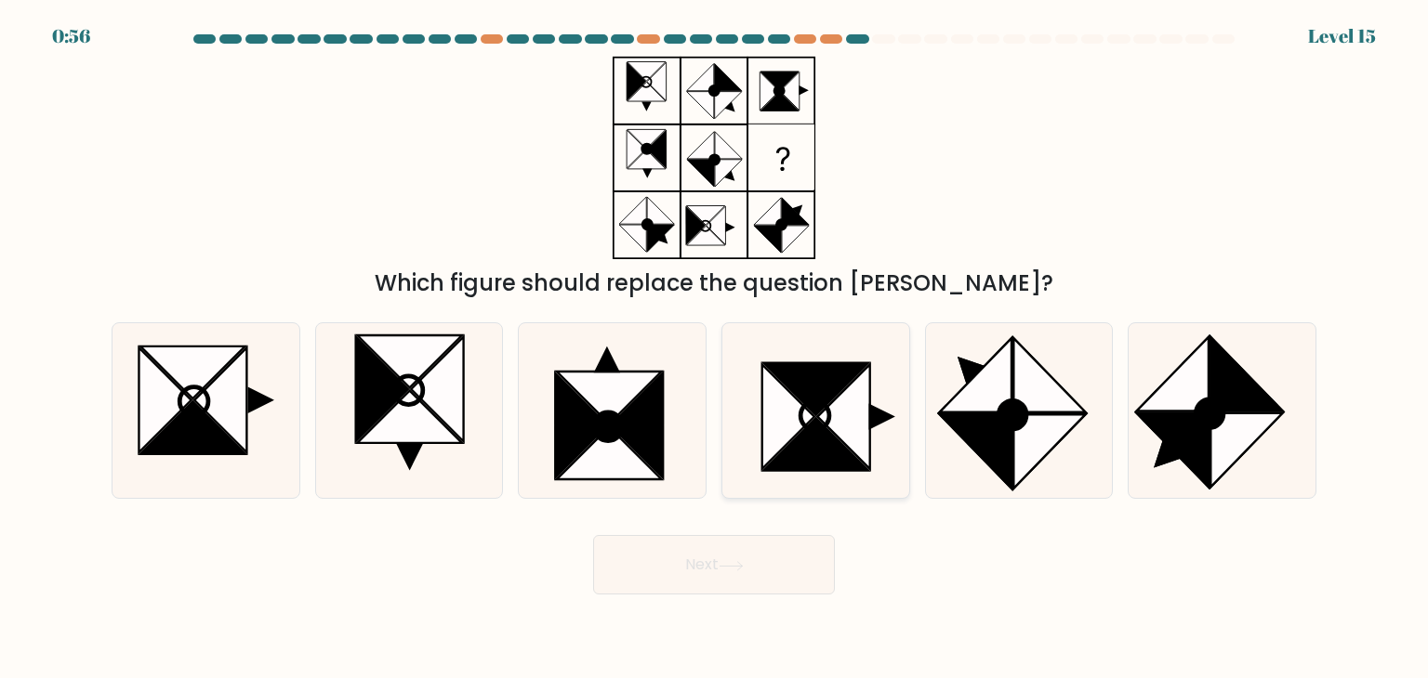
click at [810, 381] on icon at bounding box center [816, 389] width 105 height 52
click at [715, 349] on input "d." at bounding box center [714, 343] width 1 height 9
radio input "true"
click at [719, 565] on button "Next" at bounding box center [714, 564] width 242 height 59
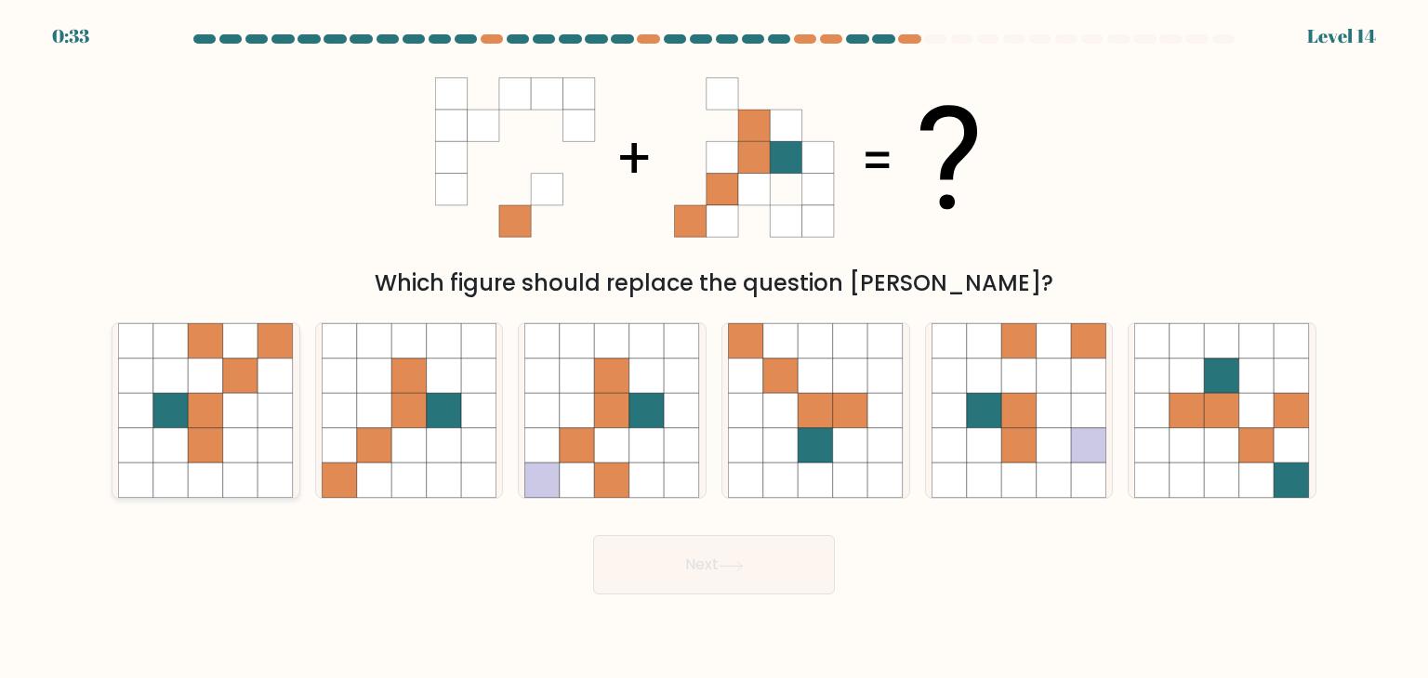
click at [249, 394] on icon at bounding box center [240, 410] width 35 height 35
click at [714, 349] on input "a." at bounding box center [714, 343] width 1 height 9
radio input "true"
click at [716, 573] on button "Next" at bounding box center [714, 564] width 242 height 59
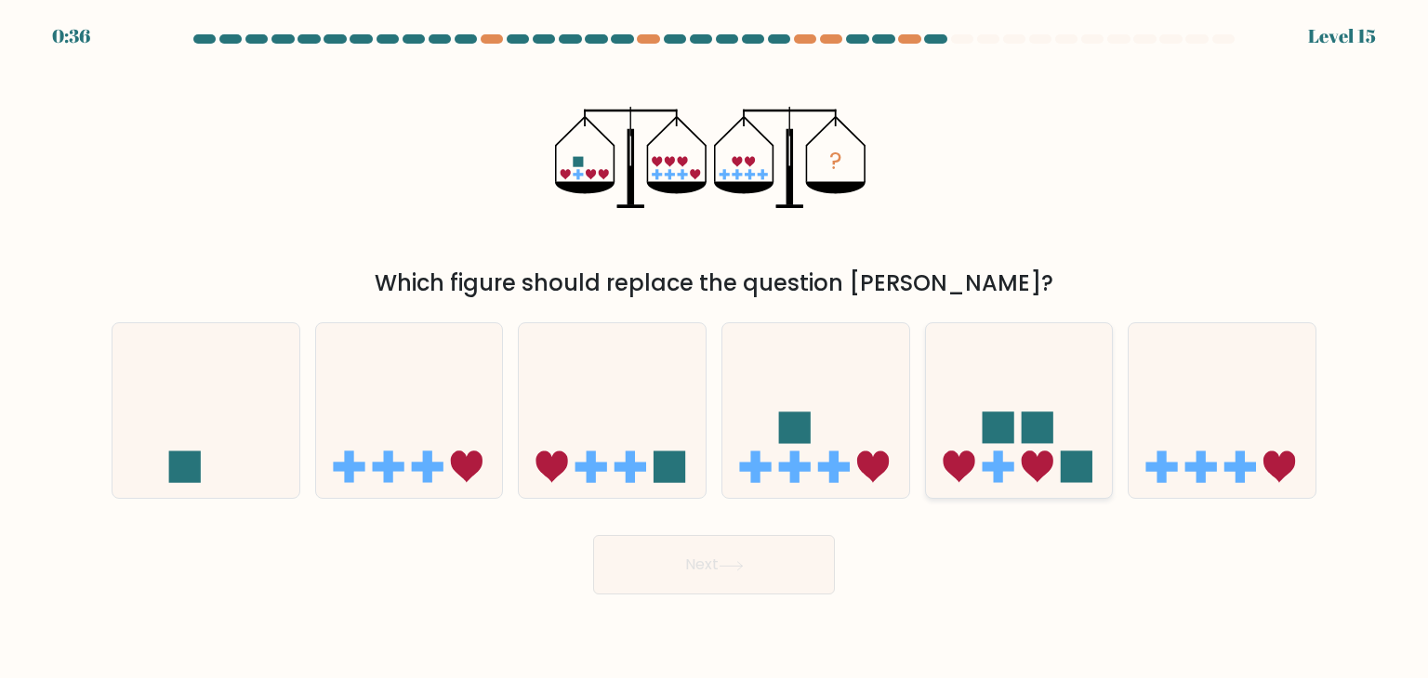
click at [1008, 433] on rect at bounding box center [997, 429] width 32 height 32
click at [715, 349] on input "e." at bounding box center [714, 343] width 1 height 9
radio input "true"
click at [1161, 458] on rect at bounding box center [1161, 468] width 9 height 32
click at [715, 349] on input "f." at bounding box center [714, 343] width 1 height 9
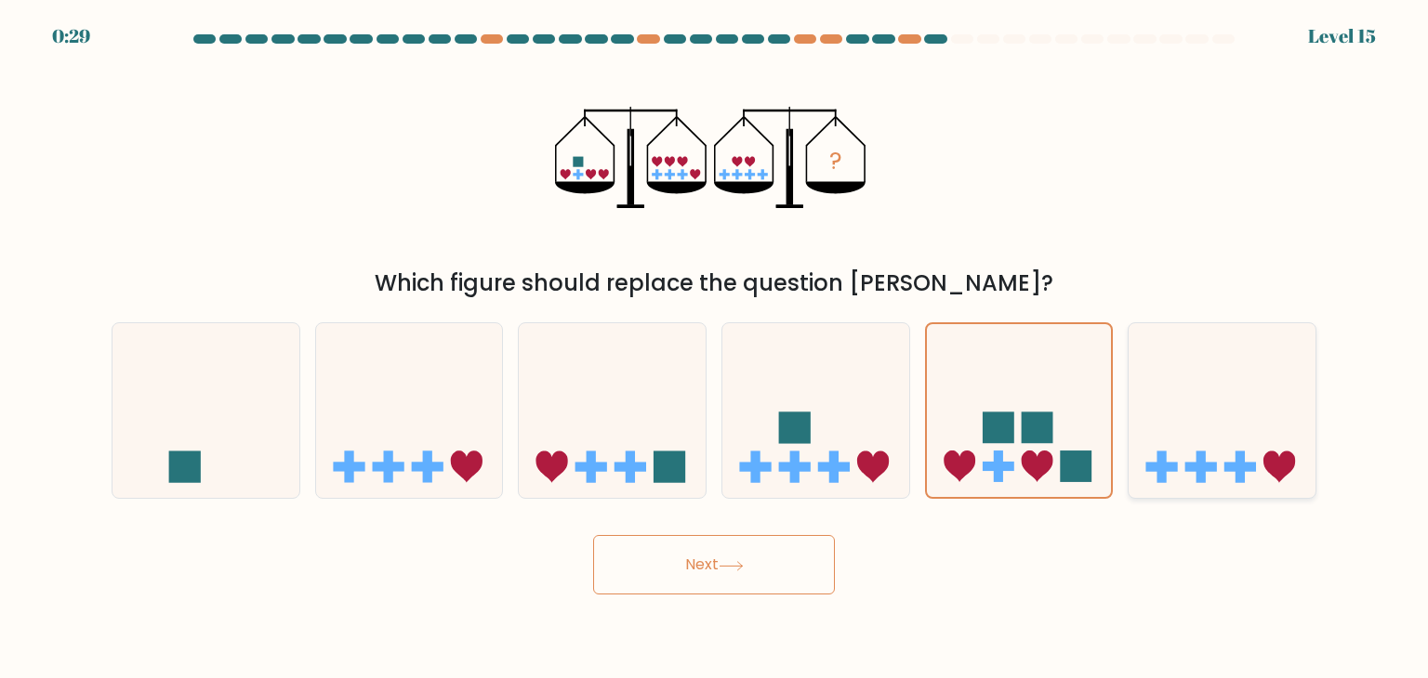
radio input "true"
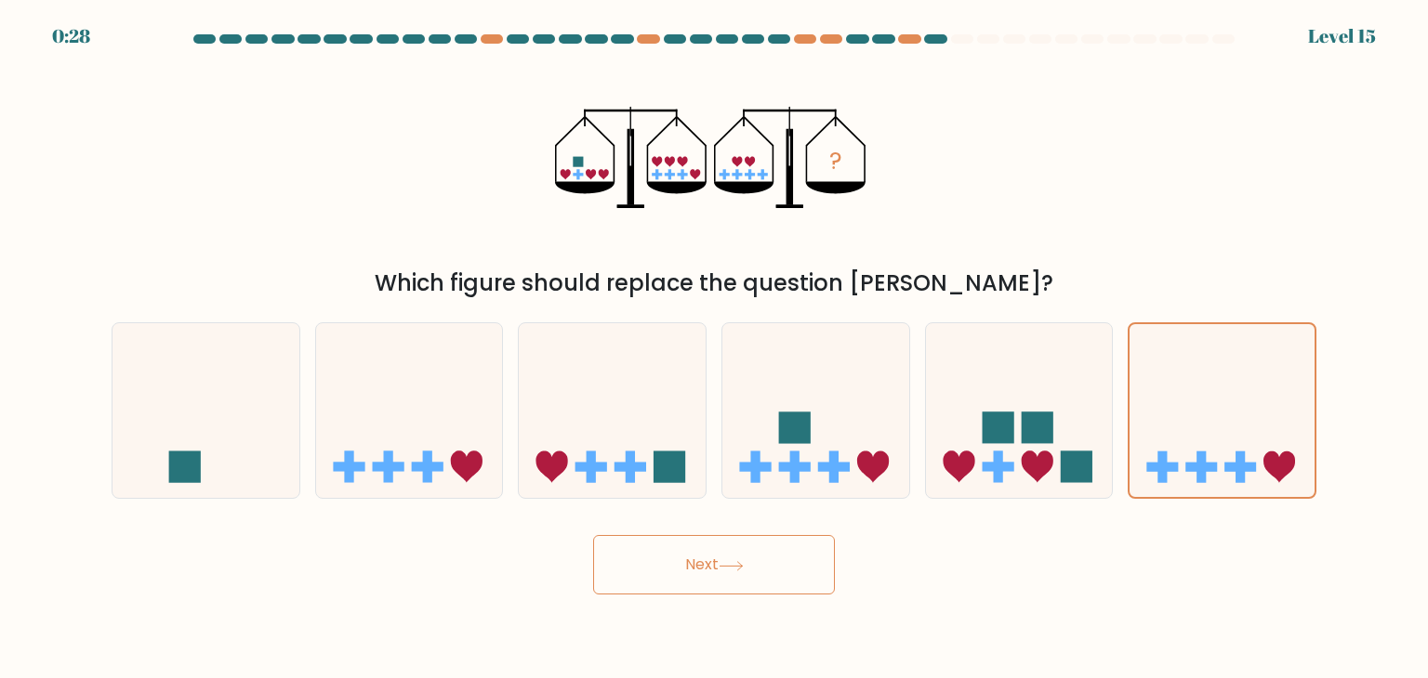
click at [773, 552] on button "Next" at bounding box center [714, 564] width 242 height 59
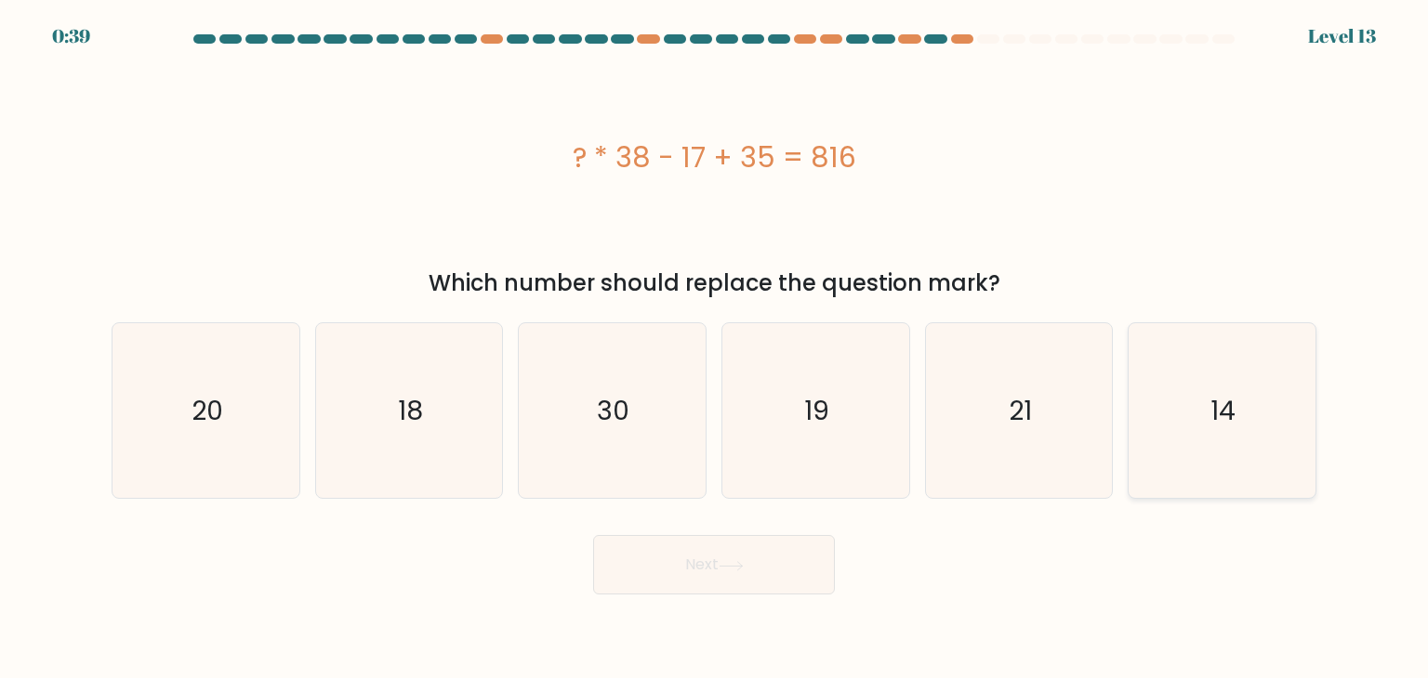
click at [1223, 413] on text "14" at bounding box center [1223, 410] width 25 height 37
click at [715, 349] on input "f. 14" at bounding box center [714, 343] width 1 height 9
radio input "true"
click at [680, 566] on button "Next" at bounding box center [714, 564] width 242 height 59
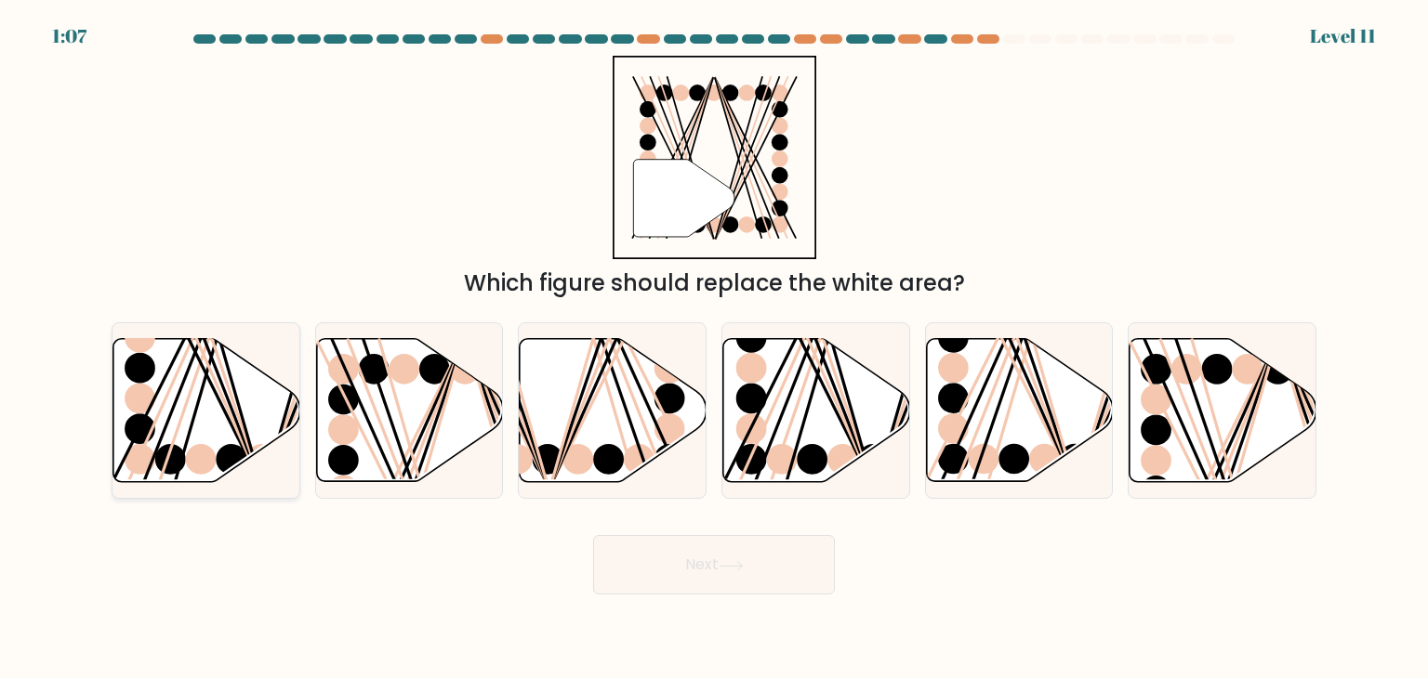
click at [294, 446] on ellipse at bounding box center [292, 459] width 31 height 31
click at [714, 349] on input "a." at bounding box center [714, 343] width 1 height 9
radio input "true"
click at [671, 573] on button "Next" at bounding box center [714, 564] width 242 height 59
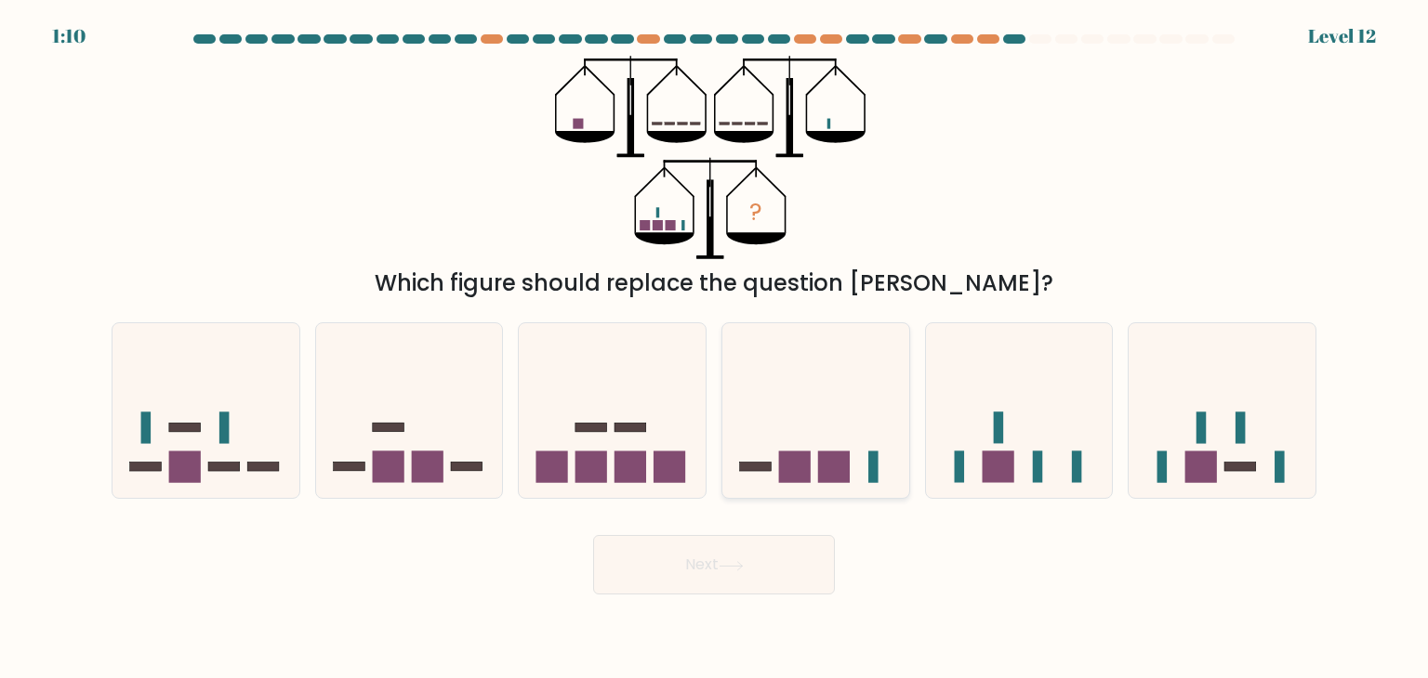
click at [755, 460] on icon at bounding box center [815, 411] width 187 height 154
click at [715, 349] on input "d." at bounding box center [714, 343] width 1 height 9
radio input "true"
click at [993, 469] on rect at bounding box center [997, 468] width 32 height 32
click at [715, 349] on input "e." at bounding box center [714, 343] width 1 height 9
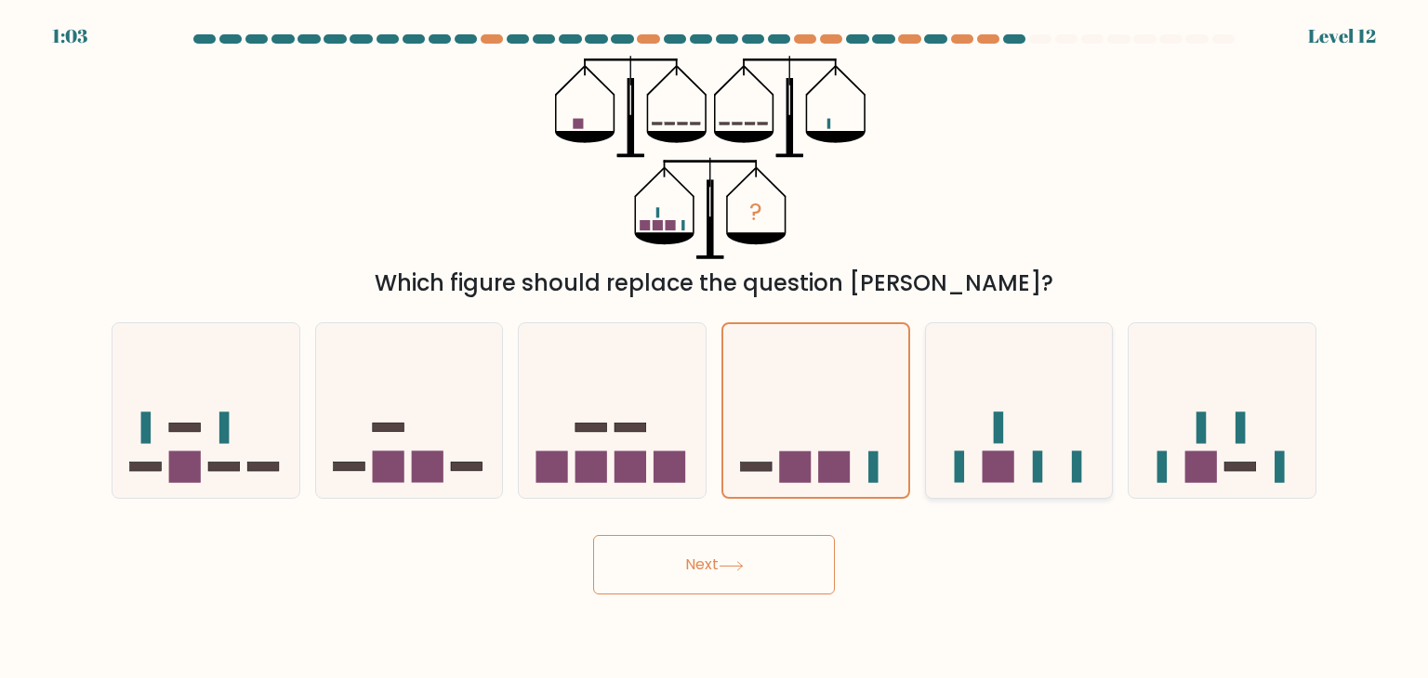
radio input "true"
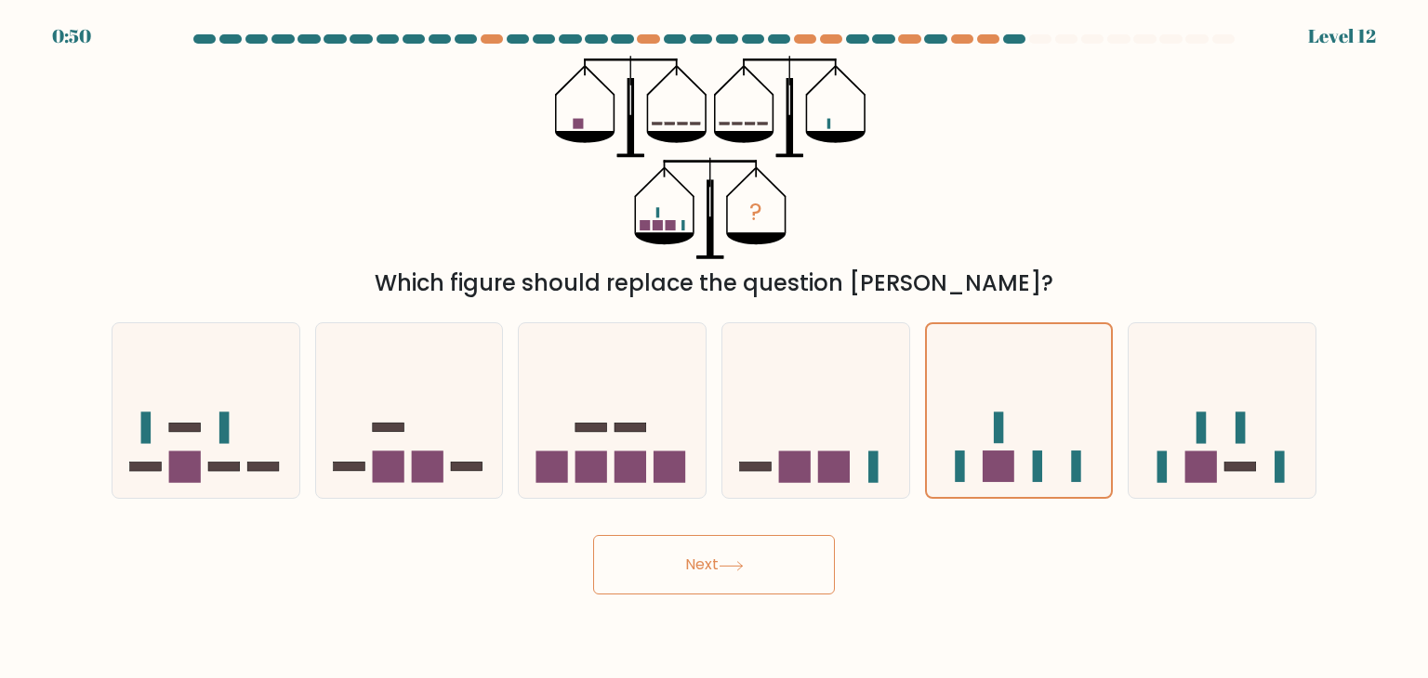
click at [703, 576] on button "Next" at bounding box center [714, 564] width 242 height 59
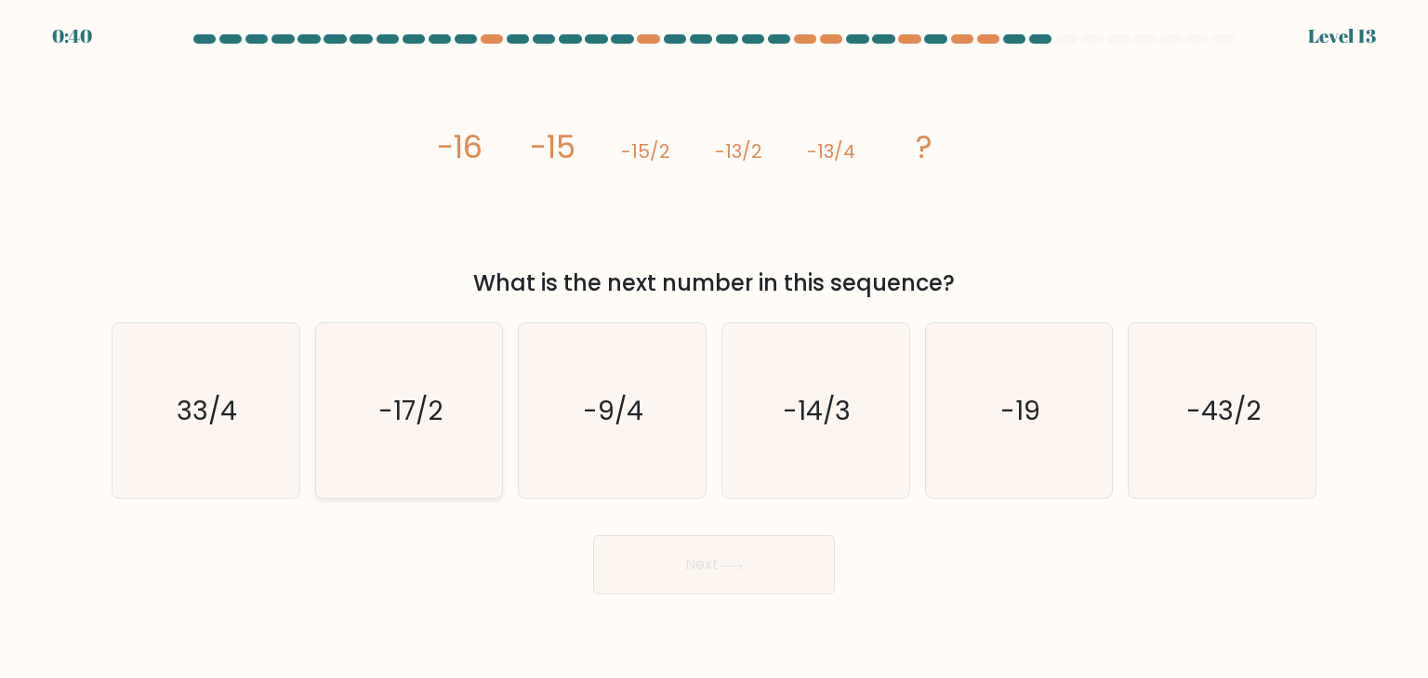
click at [315, 369] on div "-17/2" at bounding box center [409, 410] width 189 height 177
click at [714, 349] on input "b. -17/2" at bounding box center [714, 343] width 1 height 9
radio input "true"
click at [762, 564] on button "Next" at bounding box center [714, 564] width 242 height 59
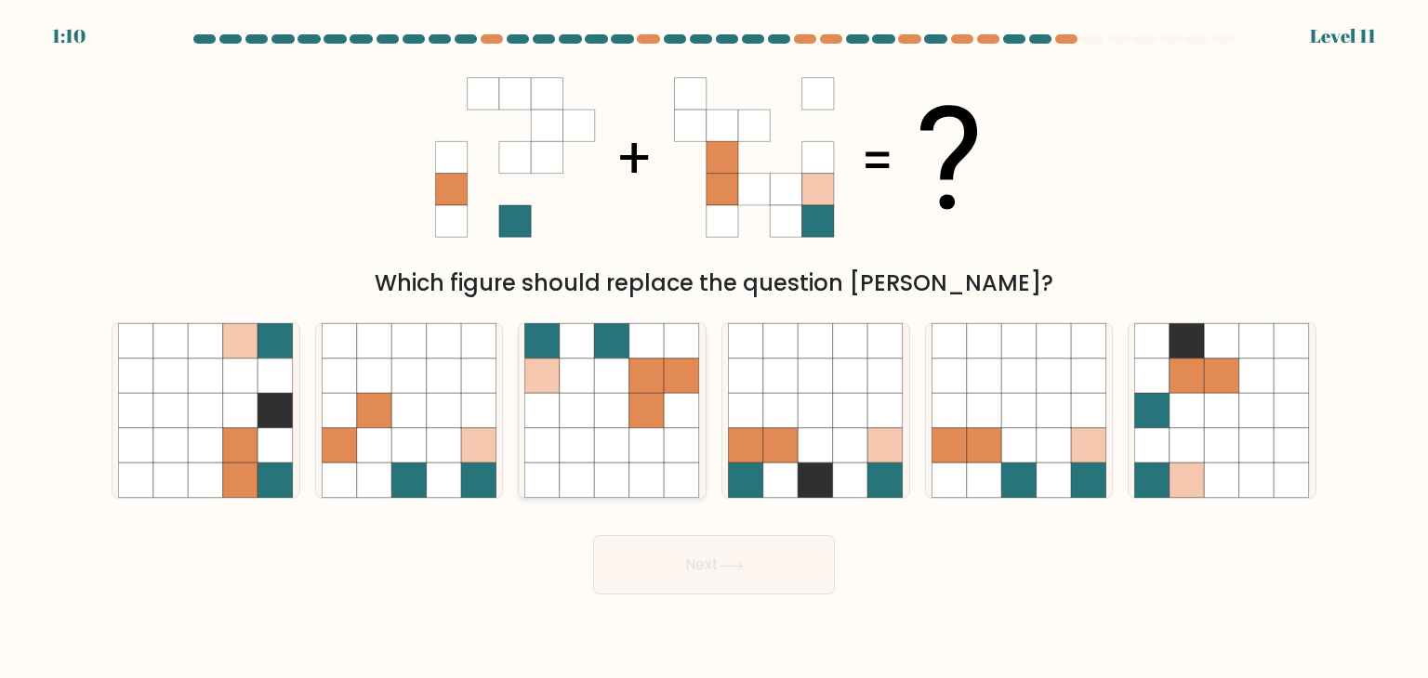
click at [610, 369] on icon at bounding box center [612, 376] width 35 height 35
click at [714, 349] on input "c." at bounding box center [714, 343] width 1 height 9
radio input "true"
click at [725, 563] on icon at bounding box center [730, 566] width 25 height 10
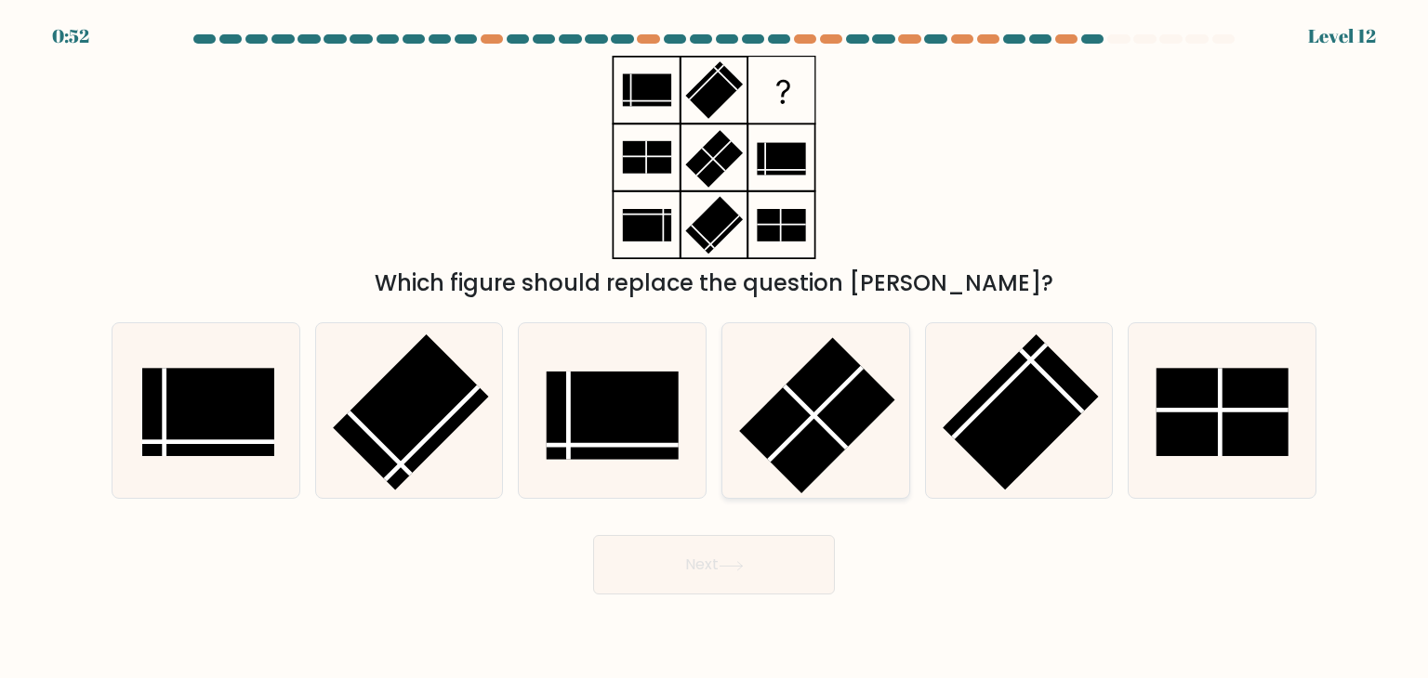
click at [846, 406] on rect at bounding box center [817, 416] width 156 height 156
click at [715, 349] on input "d." at bounding box center [714, 343] width 1 height 9
radio input "true"
click at [1184, 430] on rect at bounding box center [1222, 412] width 132 height 88
click at [715, 349] on input "f." at bounding box center [714, 343] width 1 height 9
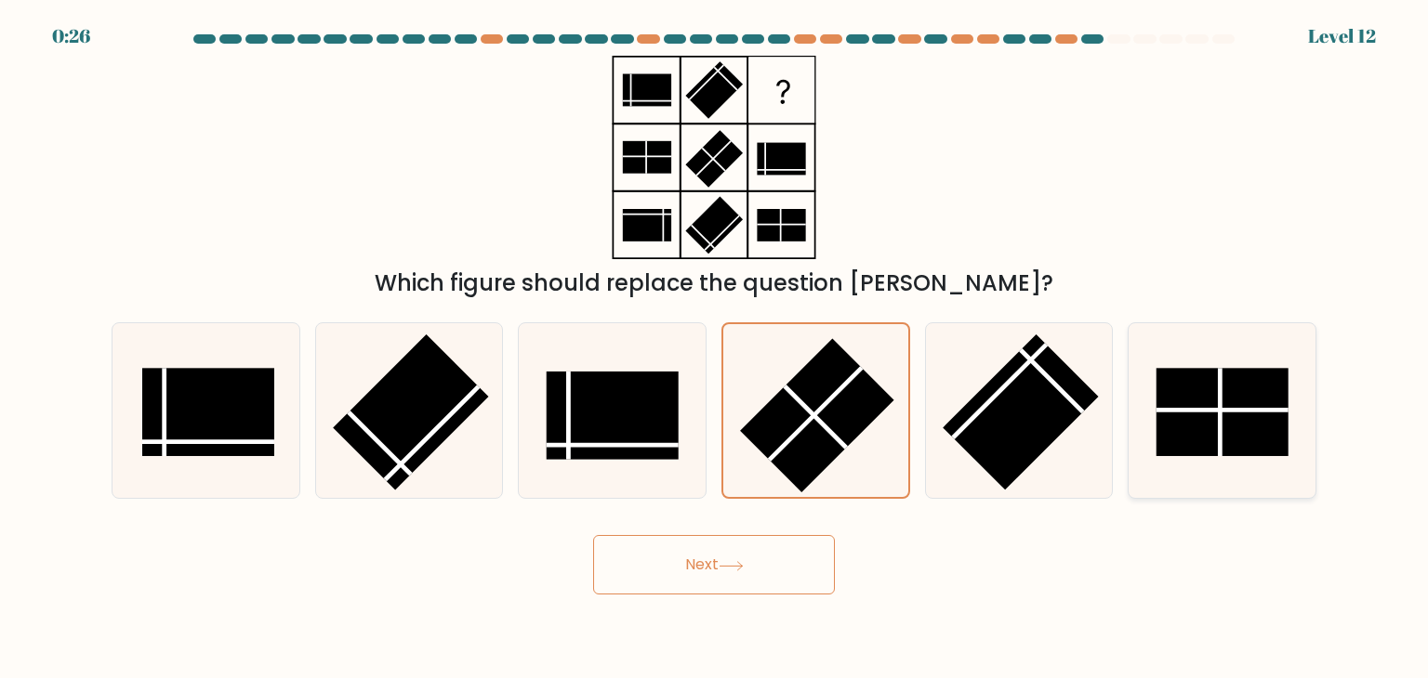
radio input "true"
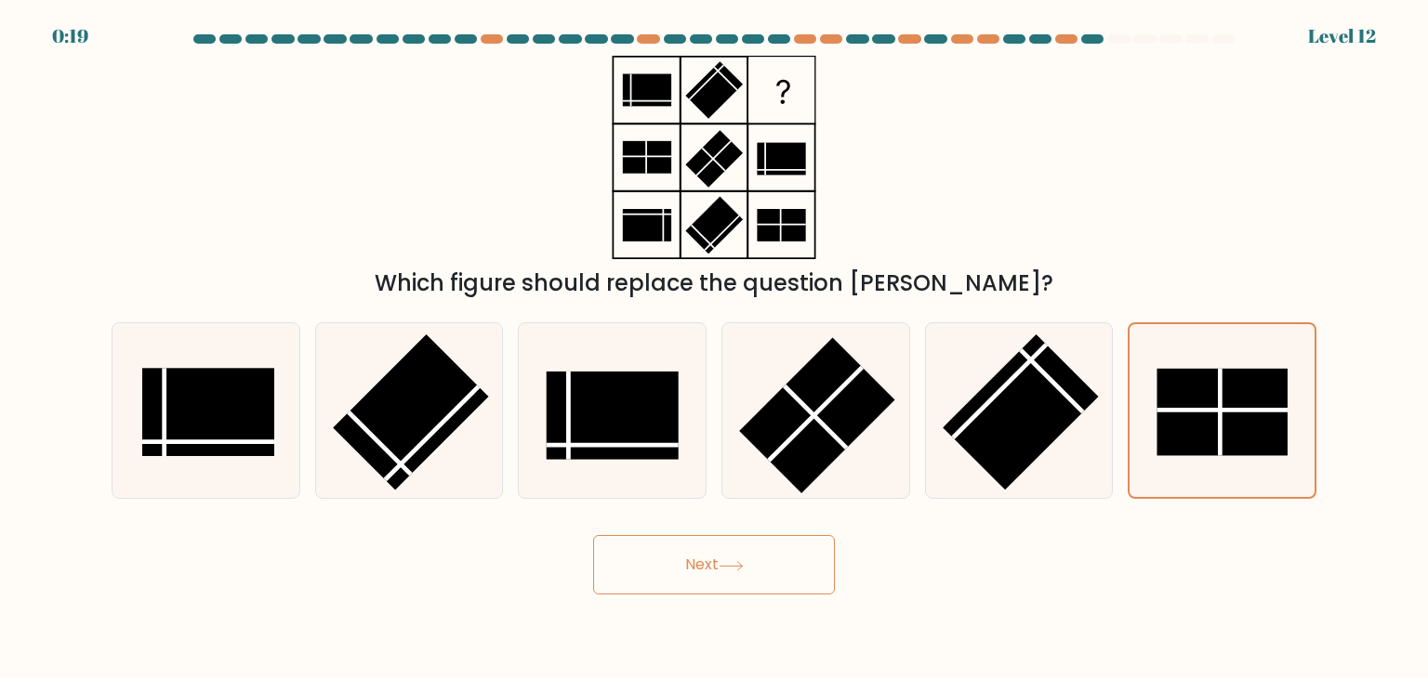
click at [727, 573] on button "Next" at bounding box center [714, 564] width 242 height 59
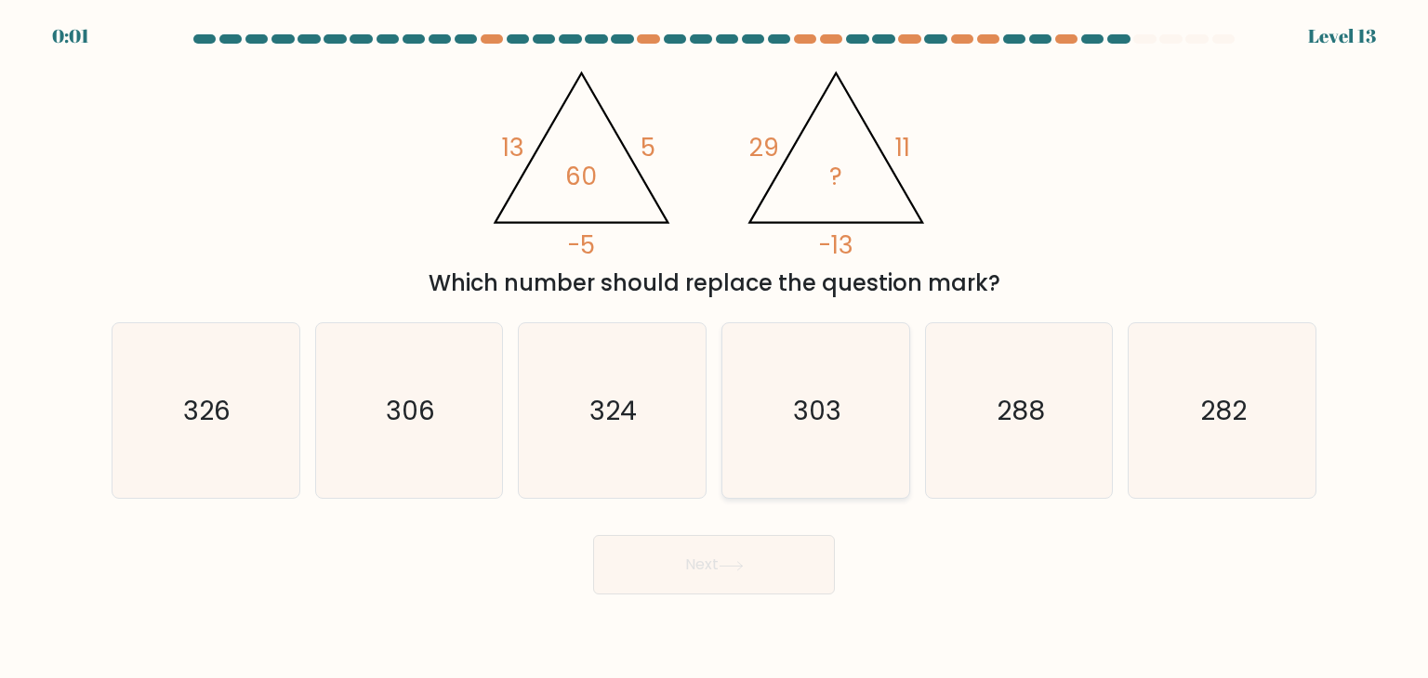
click at [836, 432] on icon "303" at bounding box center [815, 410] width 175 height 175
click at [715, 349] on input "d. 303" at bounding box center [714, 343] width 1 height 9
radio input "true"
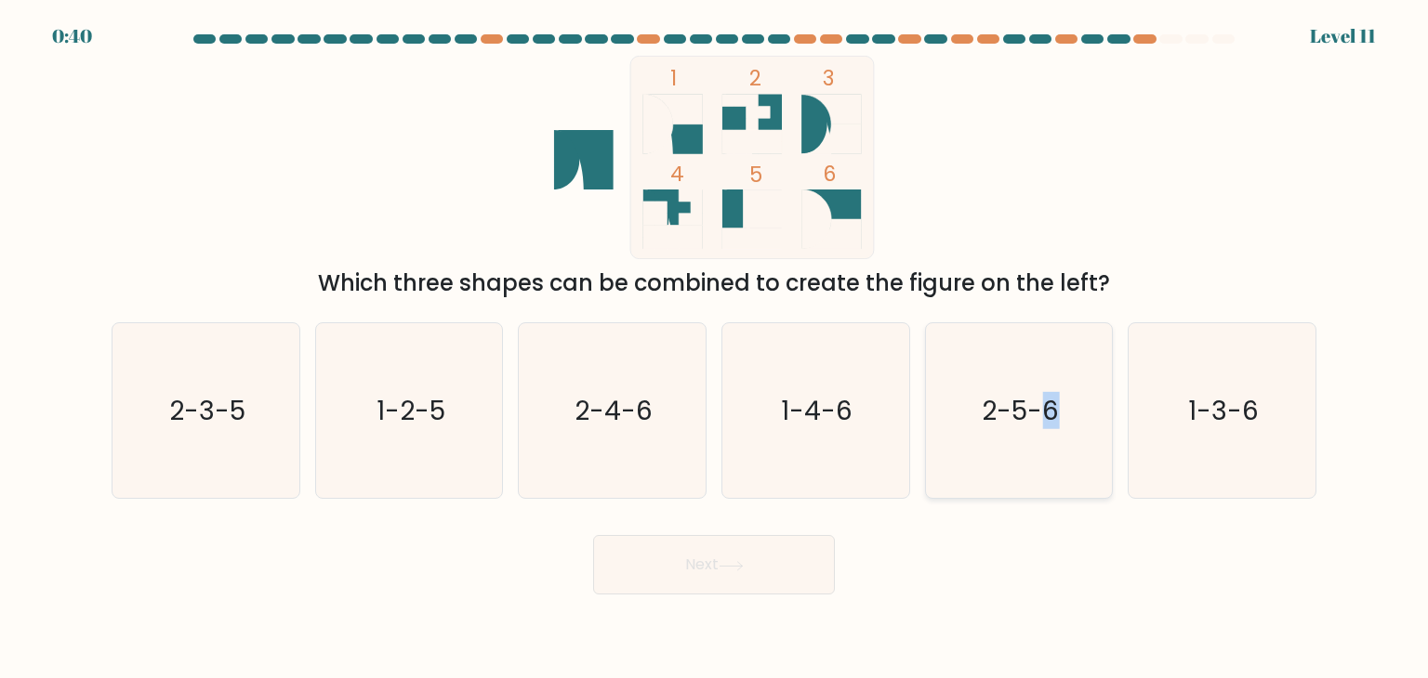
drag, startPoint x: 1099, startPoint y: 454, endPoint x: 1035, endPoint y: 465, distance: 64.9
click at [1035, 465] on icon "2-5-6" at bounding box center [1018, 410] width 175 height 175
click at [715, 349] on input "e. 2-5-6" at bounding box center [714, 343] width 1 height 9
radio input "true"
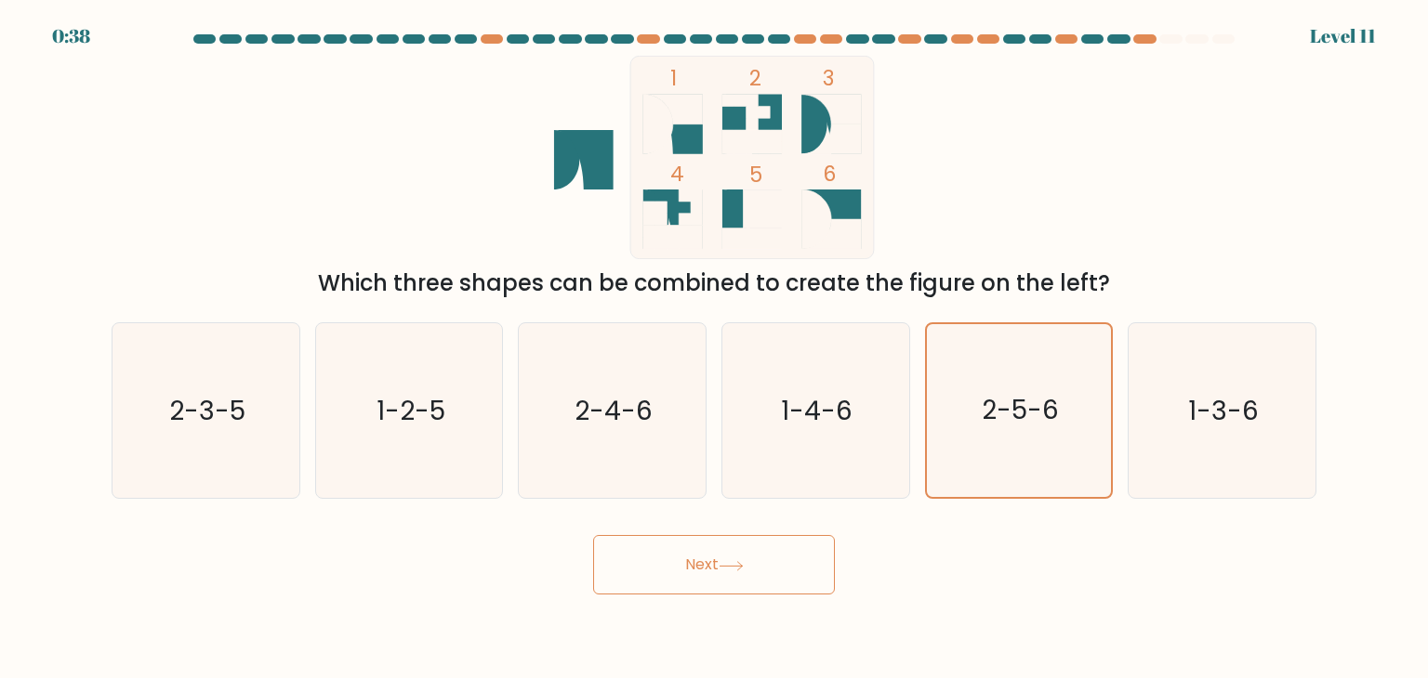
click at [773, 562] on button "Next" at bounding box center [714, 564] width 242 height 59
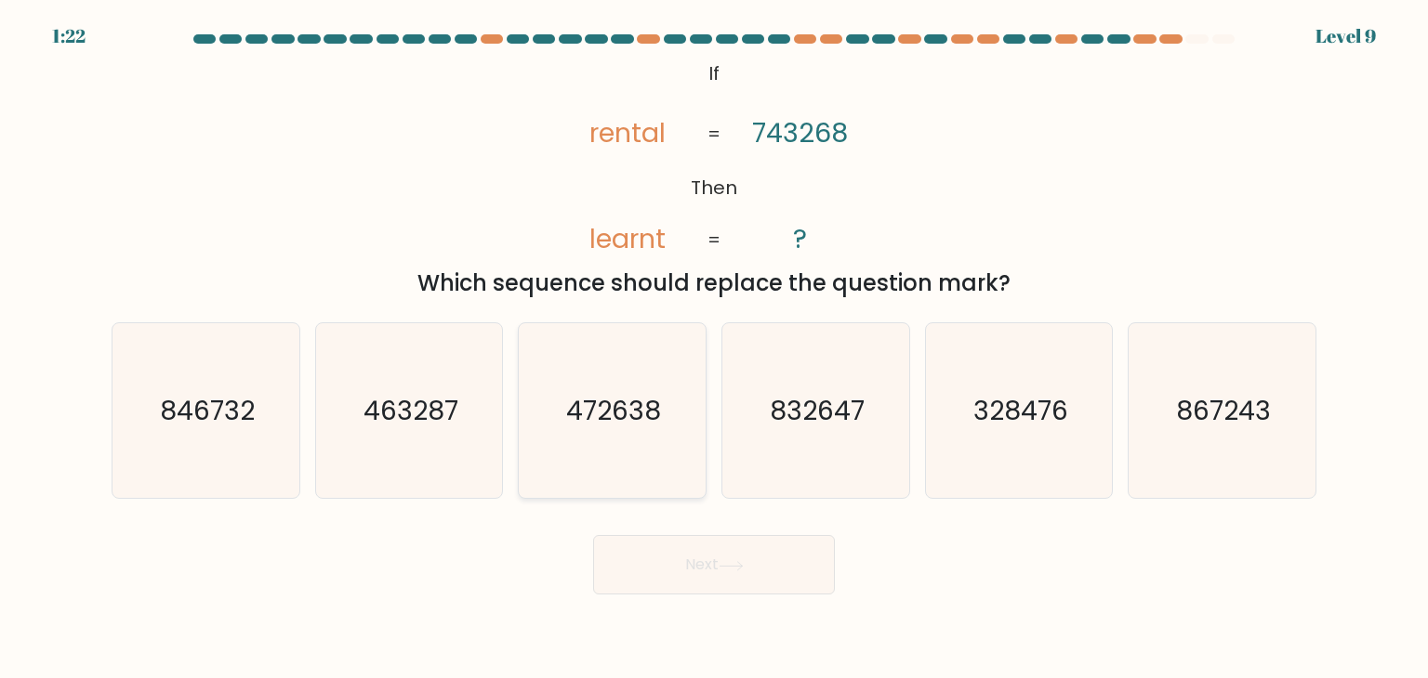
click at [665, 463] on icon "472638" at bounding box center [611, 410] width 175 height 175
click at [714, 349] on input "c. 472638" at bounding box center [714, 343] width 1 height 9
radio input "true"
click at [283, 420] on icon "846732" at bounding box center [205, 410] width 175 height 175
click at [714, 349] on input "a. 846732" at bounding box center [714, 343] width 1 height 9
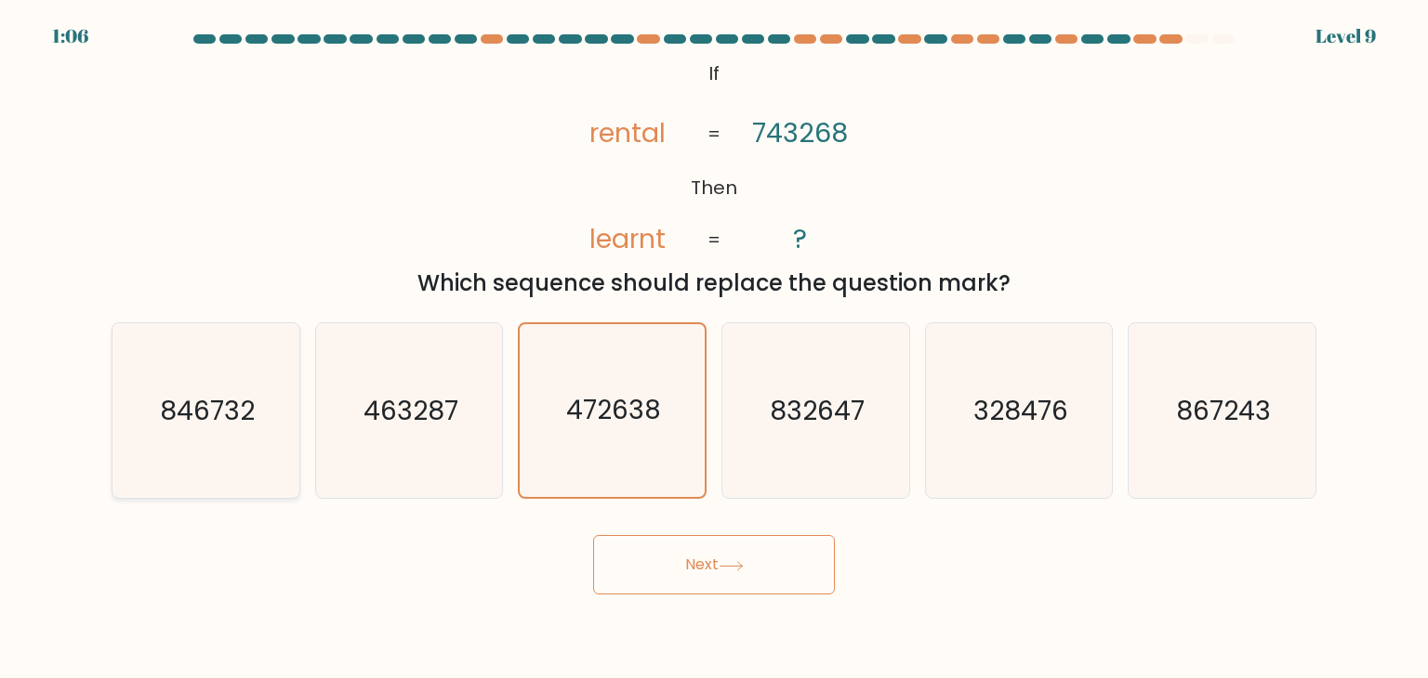
radio input "true"
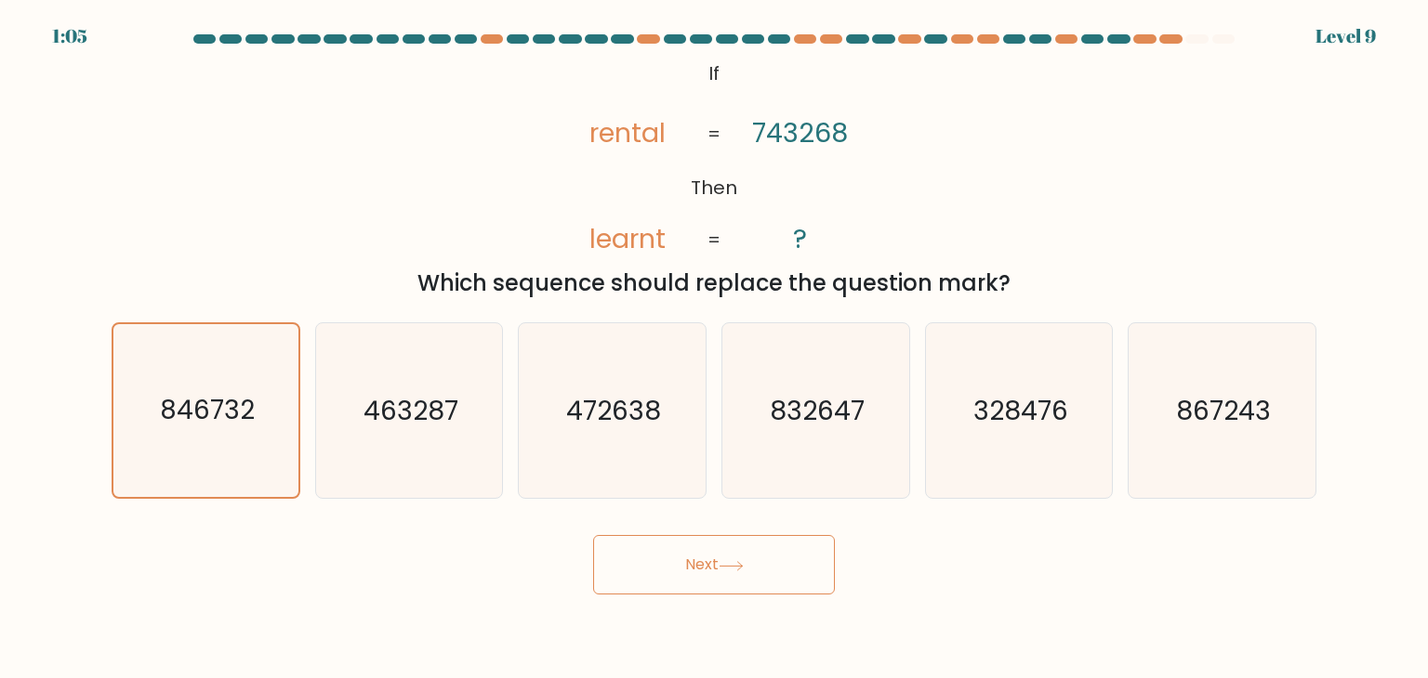
click at [673, 563] on button "Next" at bounding box center [714, 564] width 242 height 59
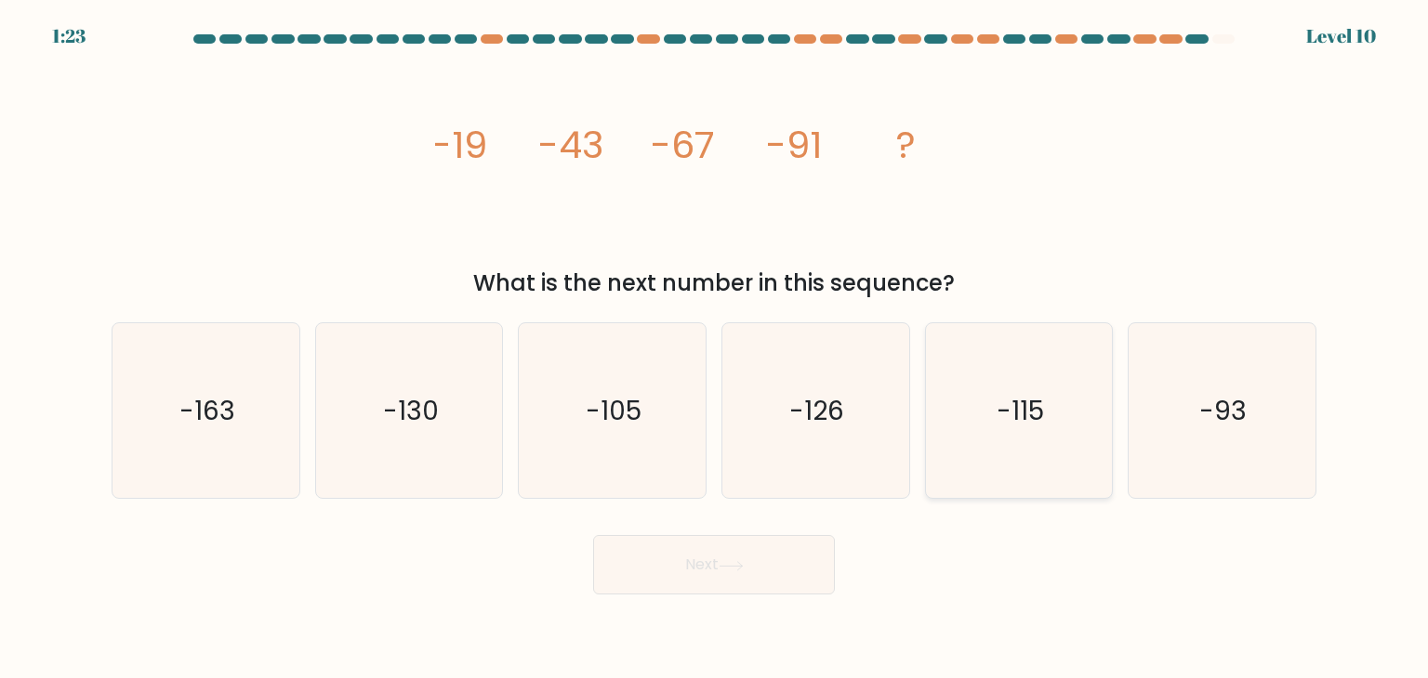
click at [968, 428] on icon "-115" at bounding box center [1018, 410] width 175 height 175
click at [715, 349] on input "e. -115" at bounding box center [714, 343] width 1 height 9
radio input "true"
click at [744, 577] on button "Next" at bounding box center [714, 564] width 242 height 59
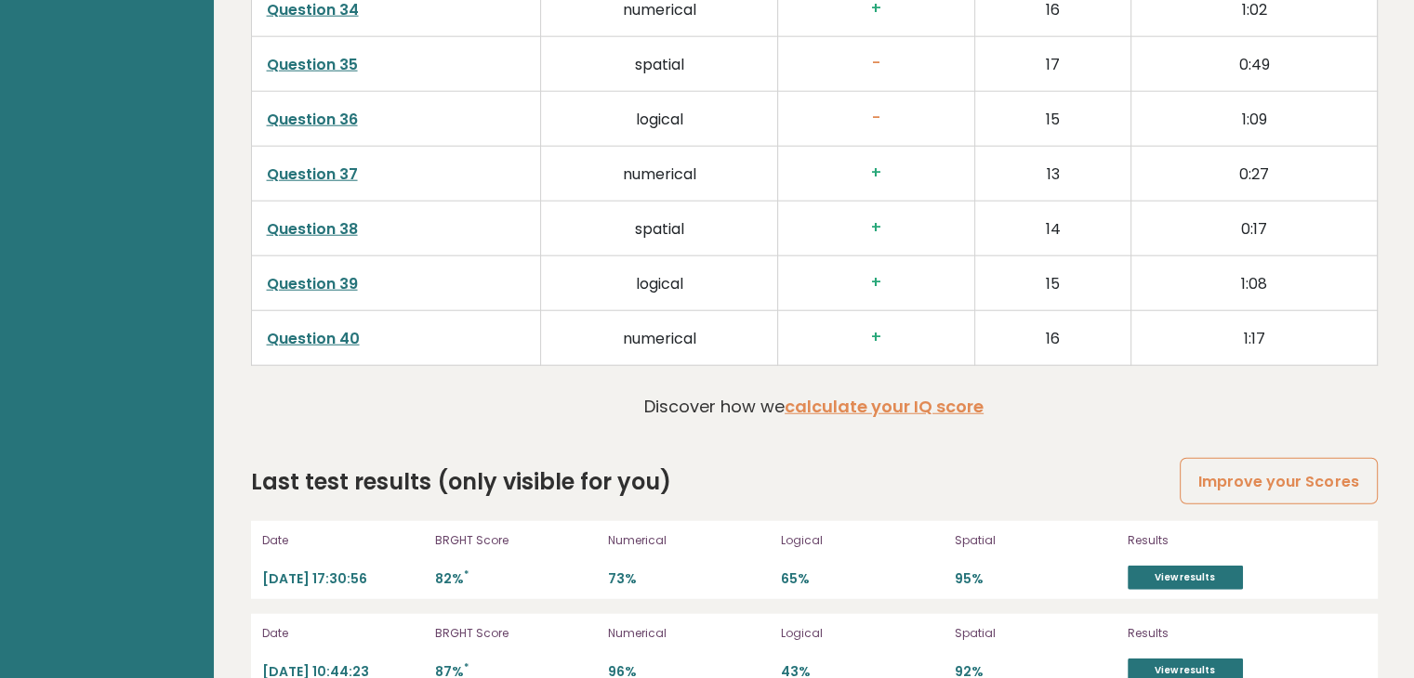
scroll to position [4840, 0]
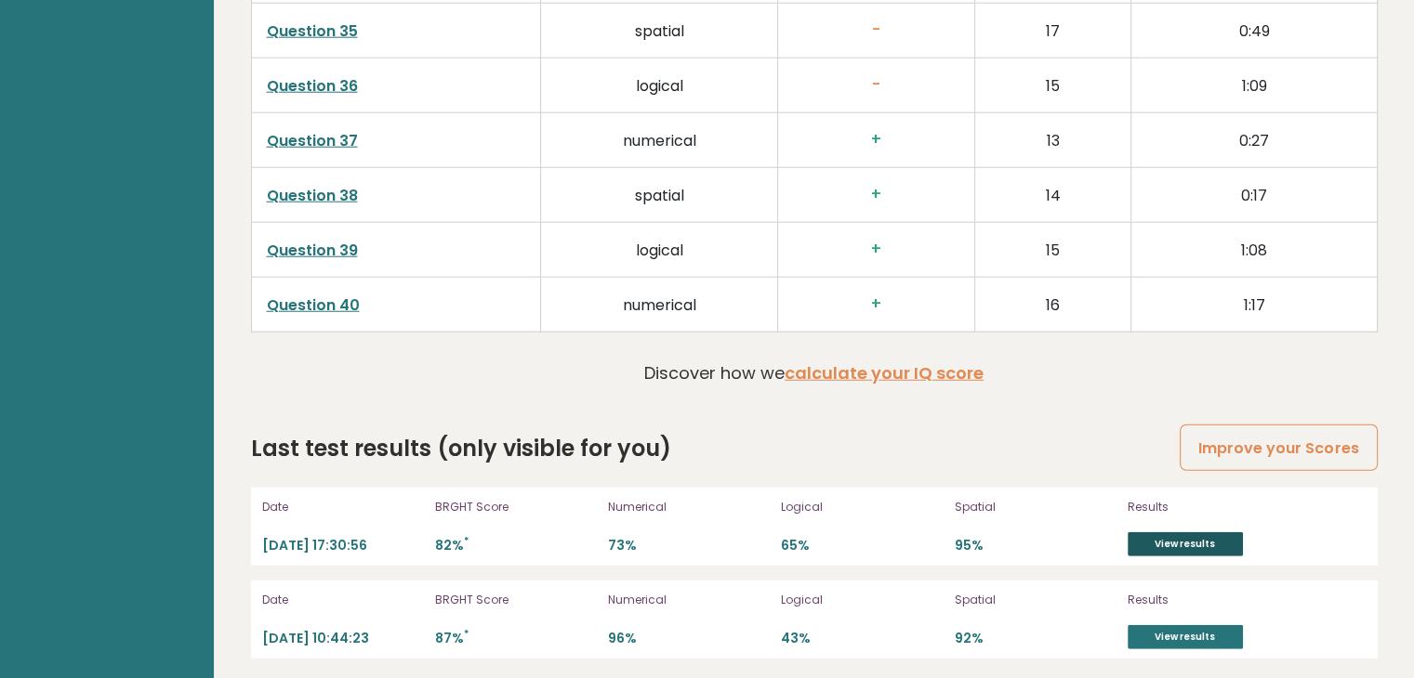
click at [1195, 533] on link "View results" at bounding box center [1184, 545] width 115 height 24
click at [1215, 543] on link "View results" at bounding box center [1184, 545] width 115 height 24
